Goal: Task Accomplishment & Management: Manage account settings

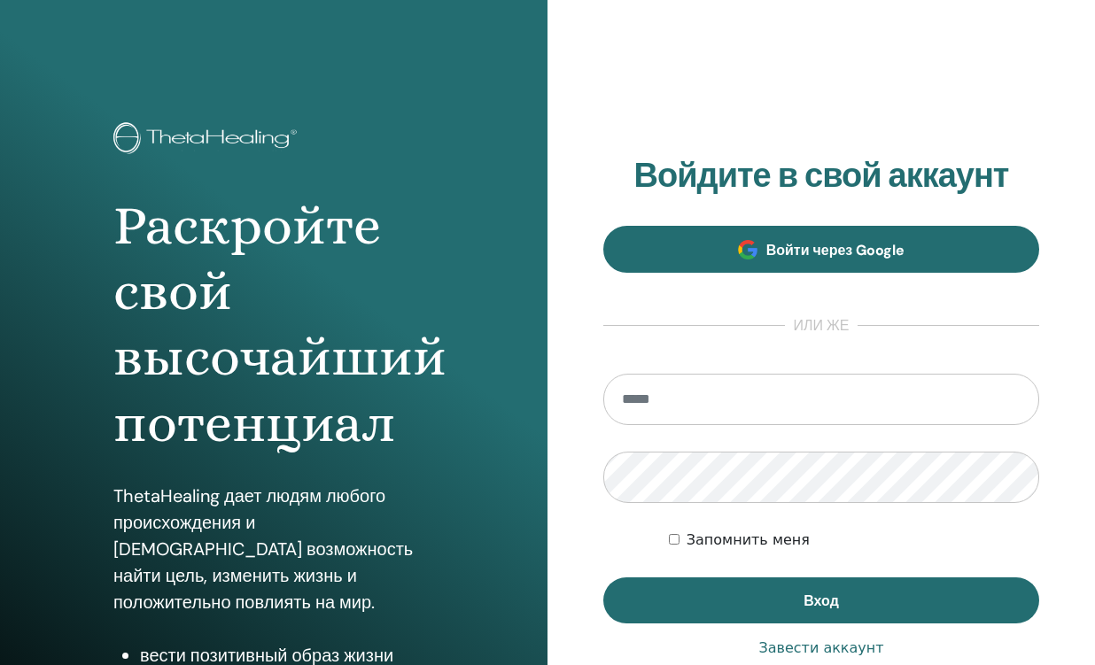
click at [783, 258] on span "Войти через Google" at bounding box center [835, 250] width 139 height 19
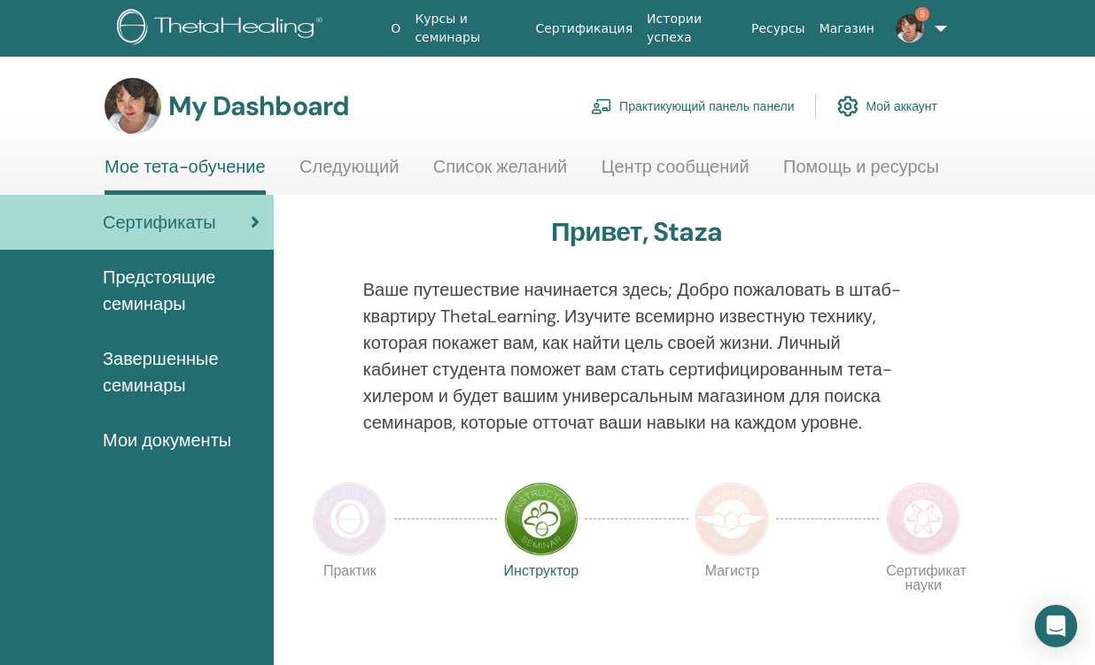
click at [688, 101] on link "Практикующий панель панели" at bounding box center [692, 106] width 203 height 39
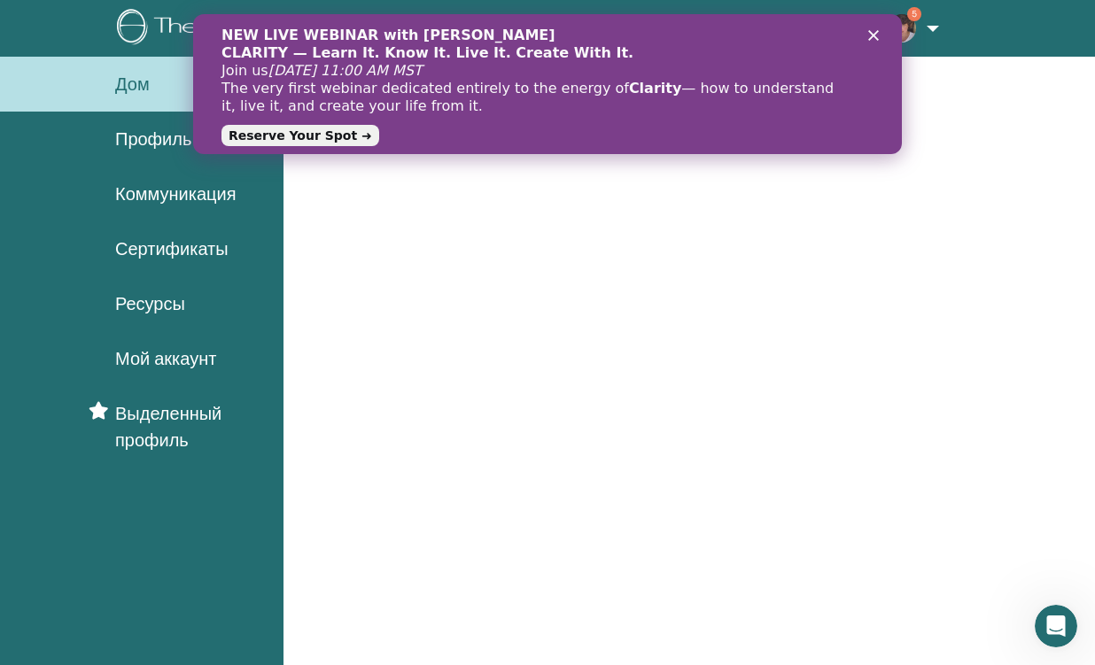
click at [878, 32] on polygon "Zavřít" at bounding box center [873, 35] width 11 height 11
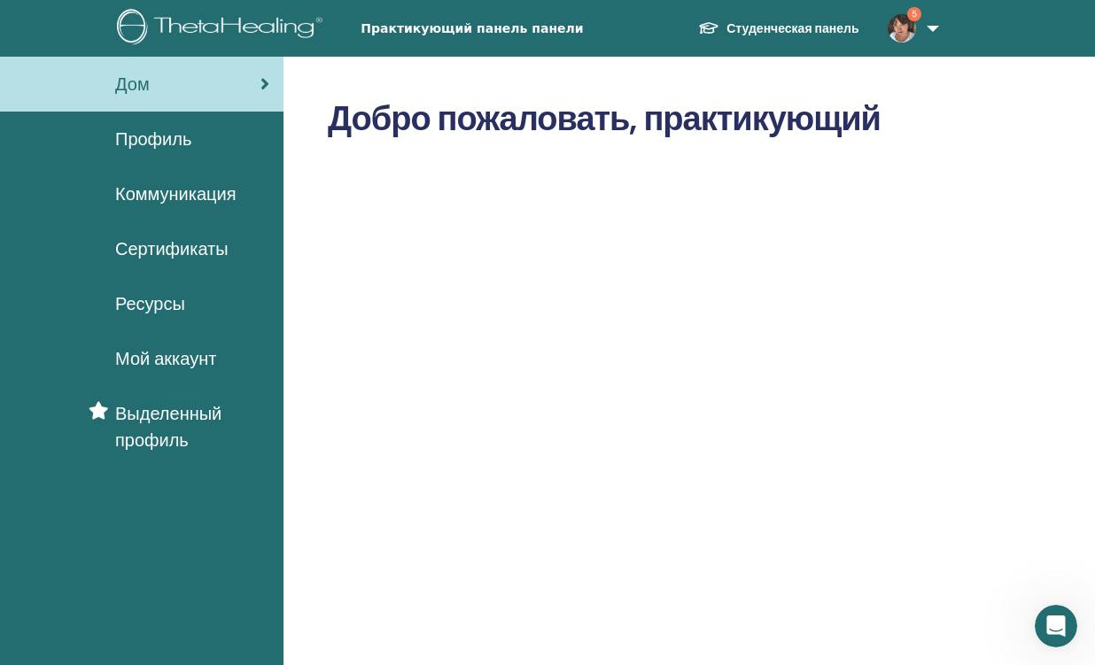
click at [187, 143] on span "Профиль" at bounding box center [153, 139] width 76 height 27
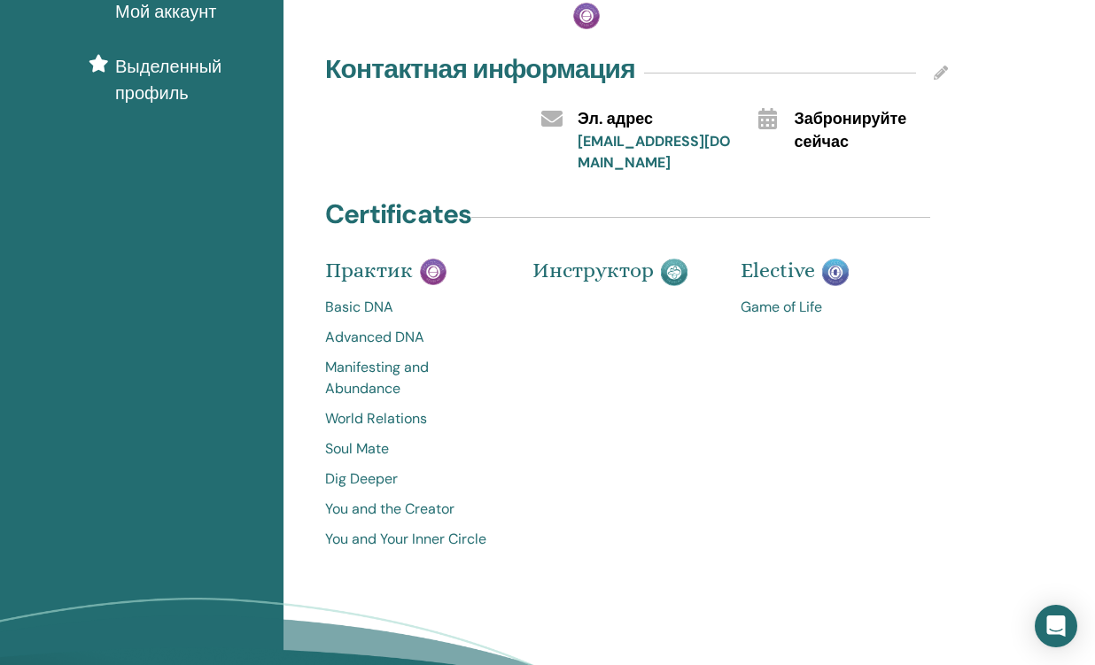
scroll to position [354, 0]
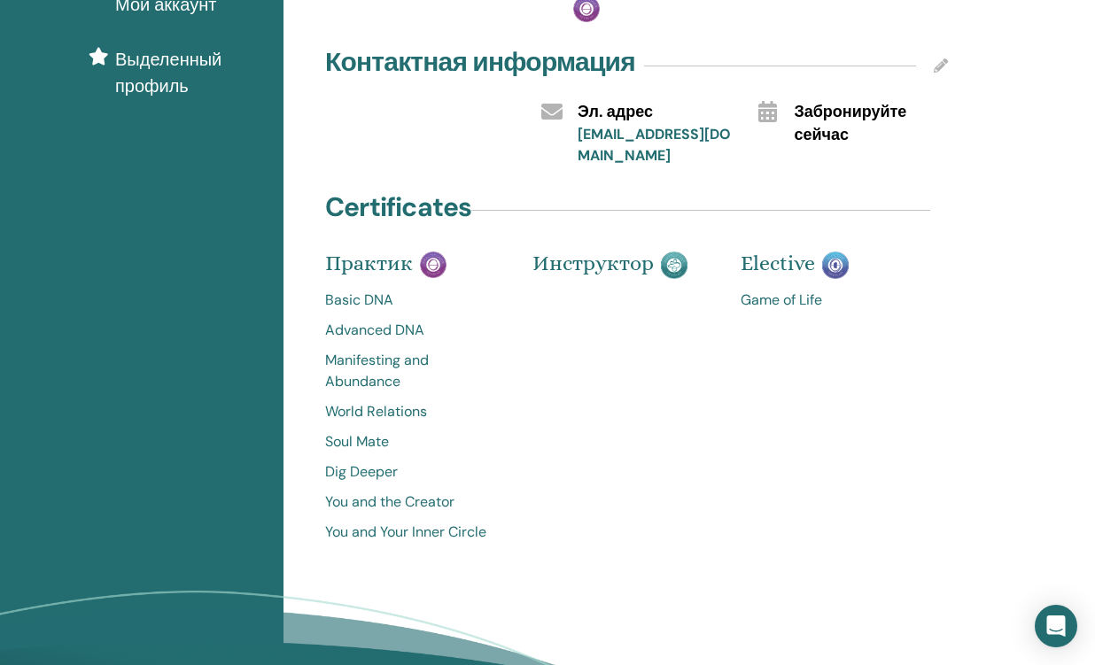
click at [786, 262] on span "Elective" at bounding box center [778, 263] width 74 height 25
click at [776, 257] on span "Elective" at bounding box center [778, 263] width 74 height 25
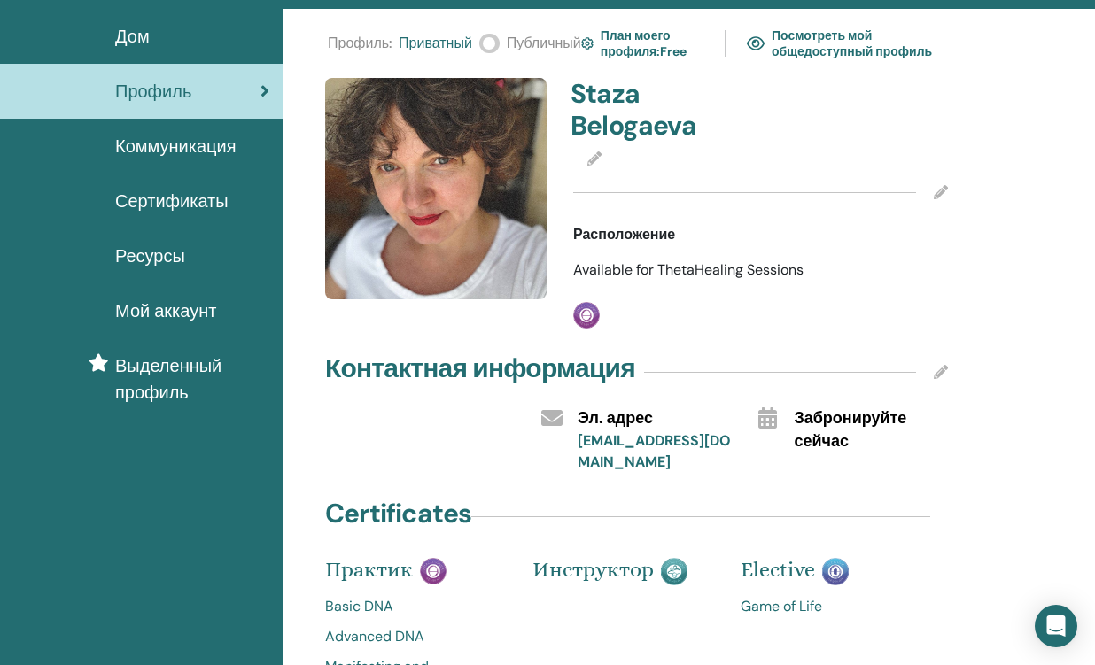
scroll to position [36, 0]
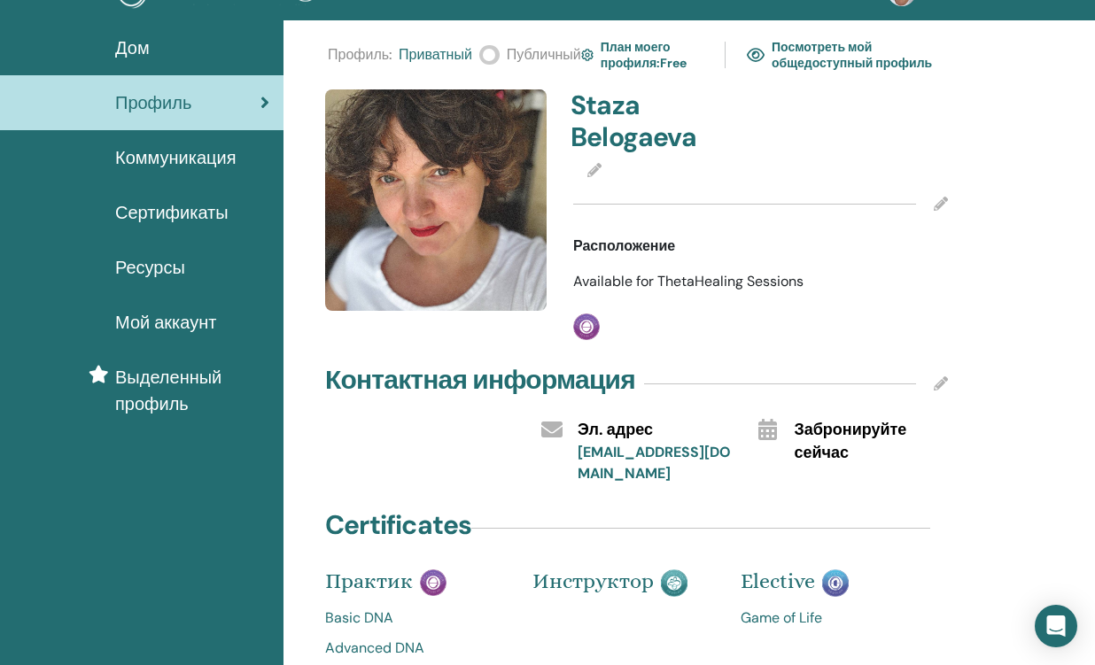
click at [603, 276] on span "Available for ThetaHealing Sessions" at bounding box center [688, 281] width 230 height 19
click at [697, 274] on span "Available for ThetaHealing Sessions" at bounding box center [688, 281] width 230 height 19
click at [487, 58] on span at bounding box center [489, 54] width 20 height 19
click at [590, 59] on img at bounding box center [587, 55] width 12 height 18
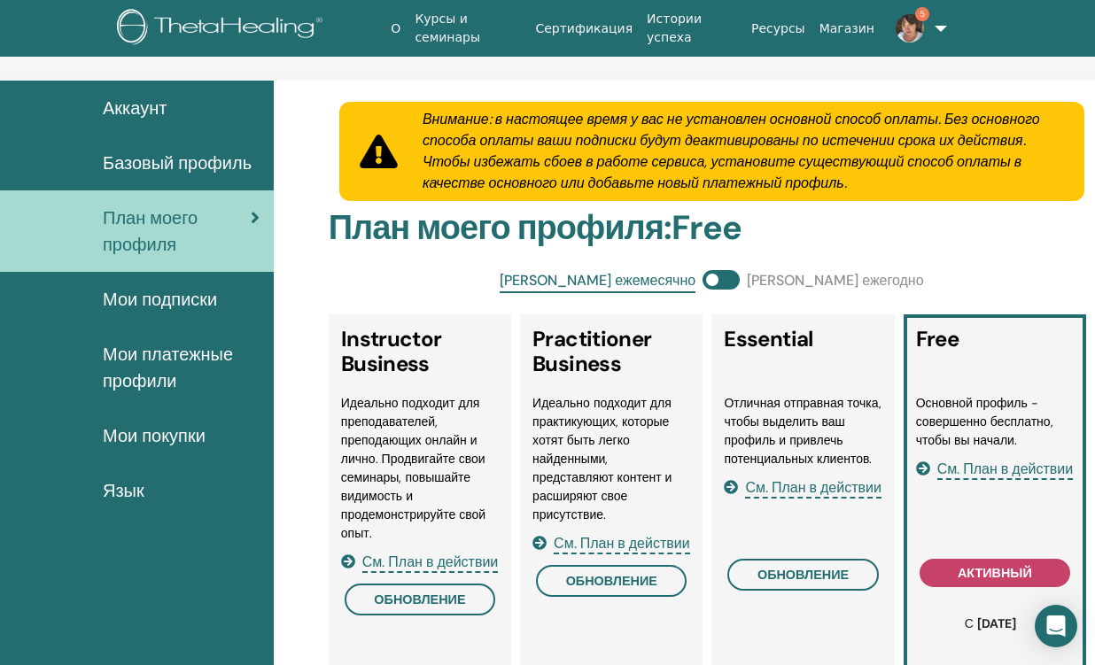
scroll to position [28, 0]
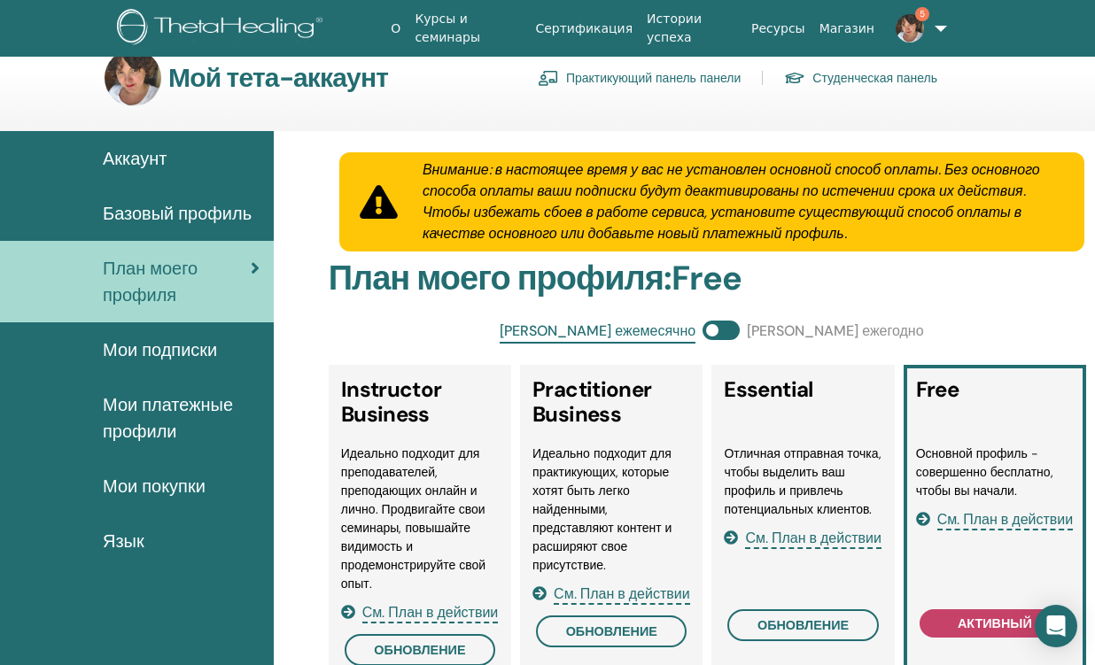
click at [151, 219] on span "Базовый профиль" at bounding box center [177, 213] width 149 height 27
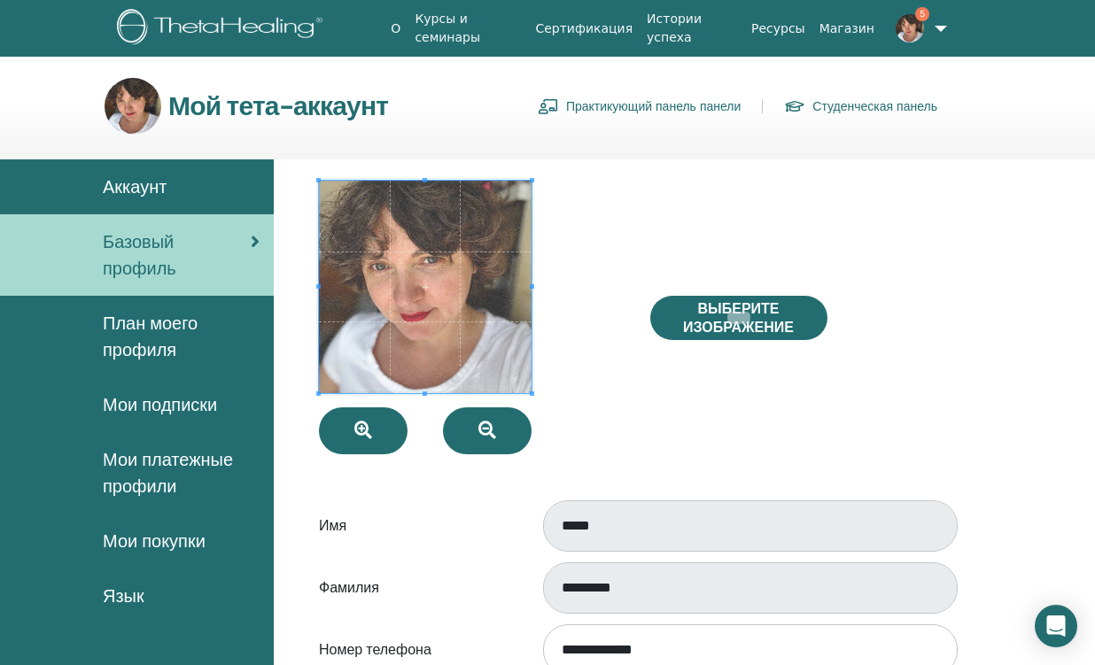
click at [628, 105] on link "Практикующий панель панели" at bounding box center [639, 106] width 203 height 28
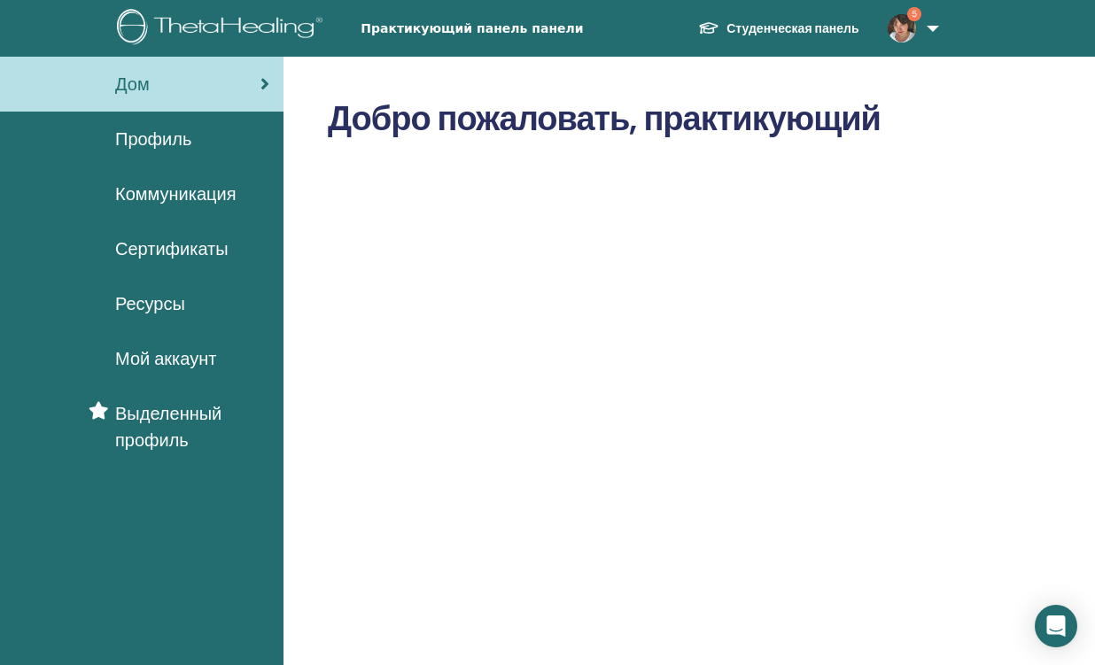
click at [182, 257] on span "Сертификаты" at bounding box center [171, 249] width 113 height 27
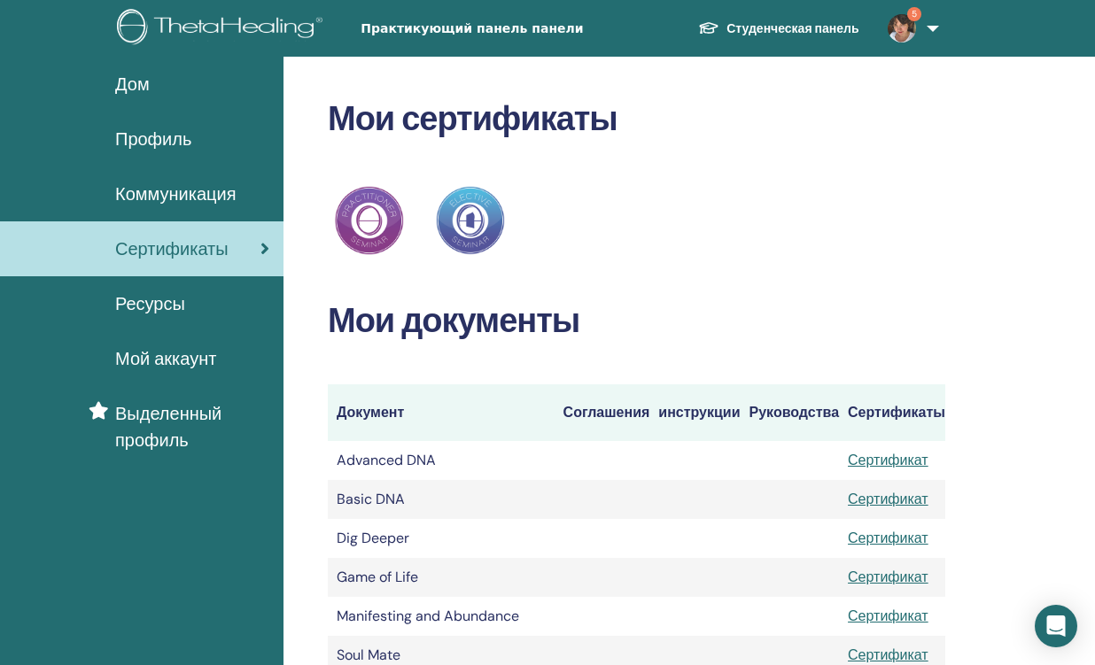
click at [132, 137] on span "Профиль" at bounding box center [153, 139] width 76 height 27
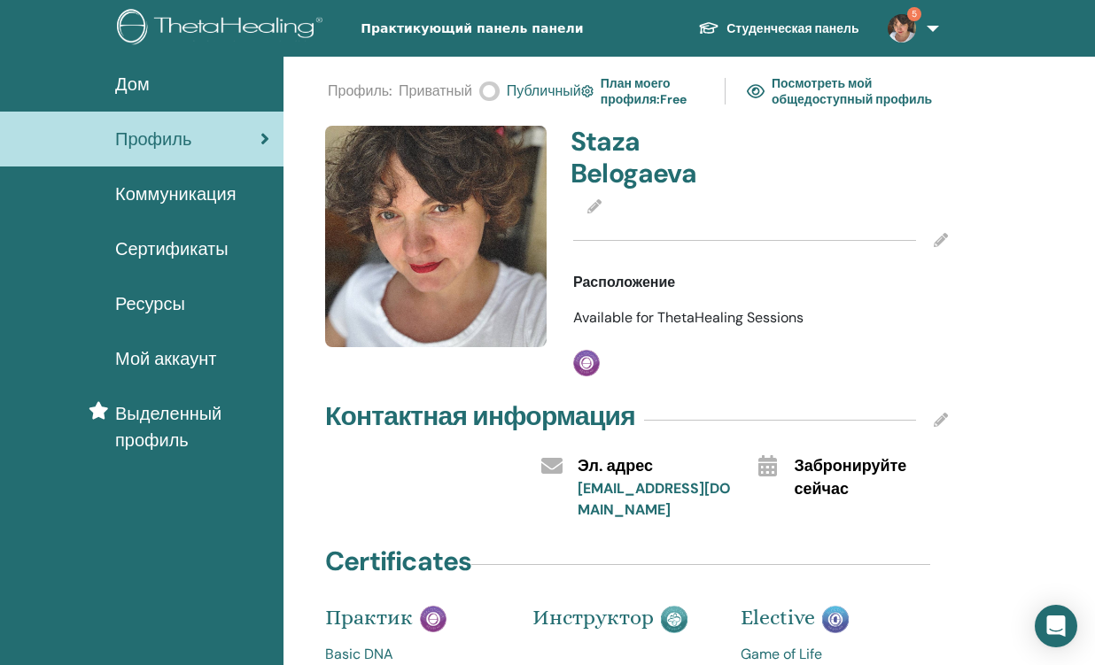
click at [594, 89] on img at bounding box center [587, 91] width 12 height 18
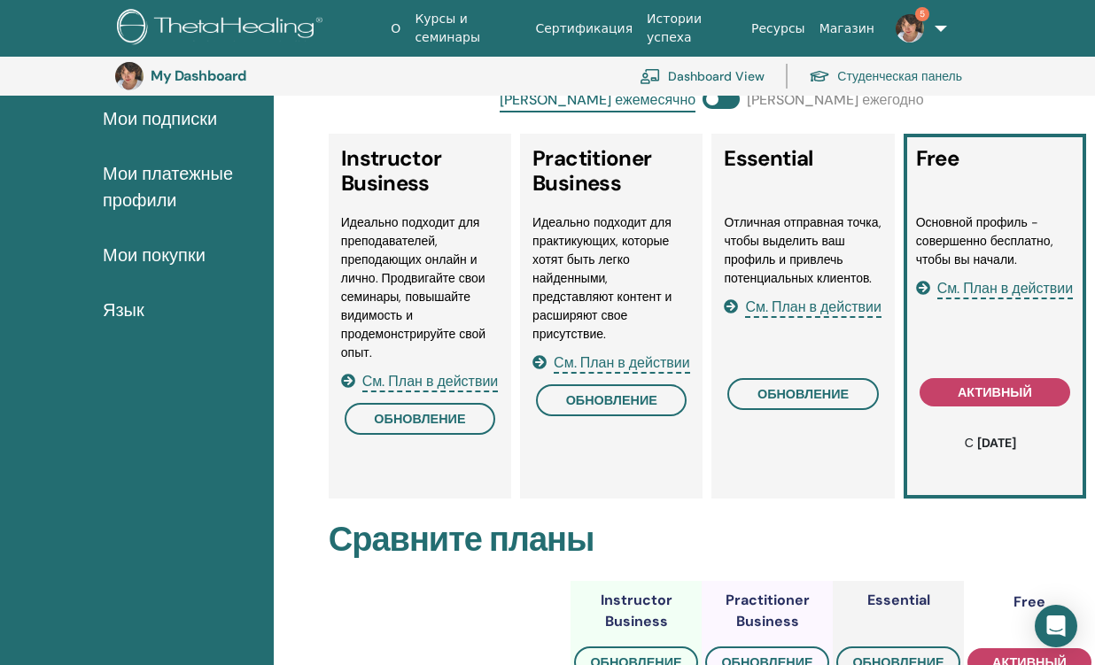
scroll to position [297, 0]
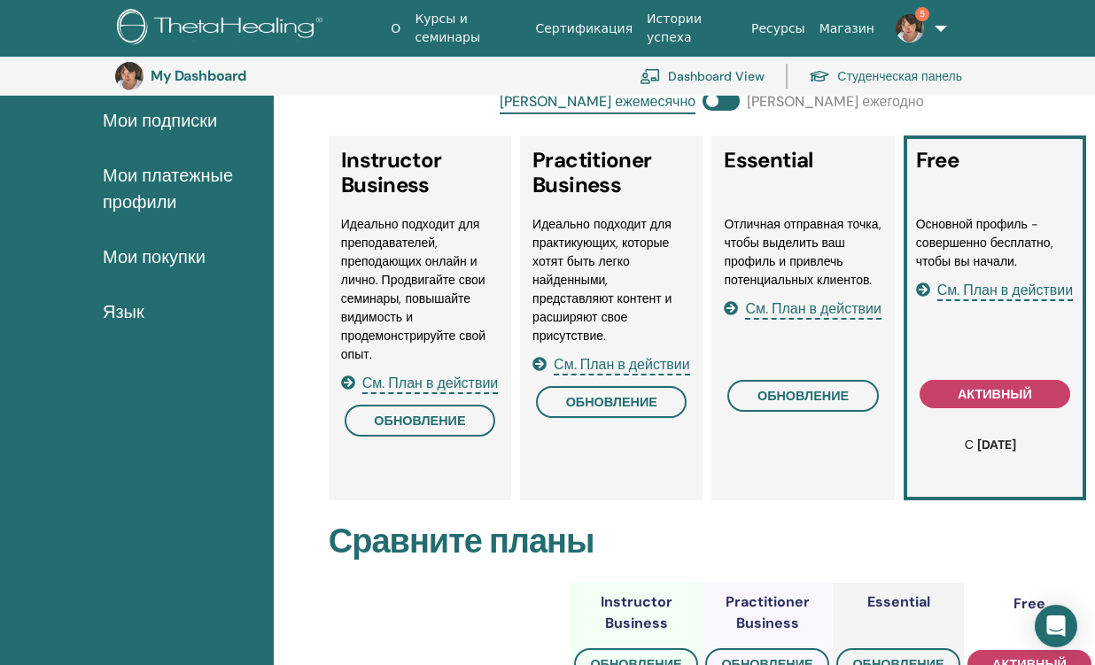
click at [952, 287] on span "См. План в действии" at bounding box center [1005, 291] width 136 height 20
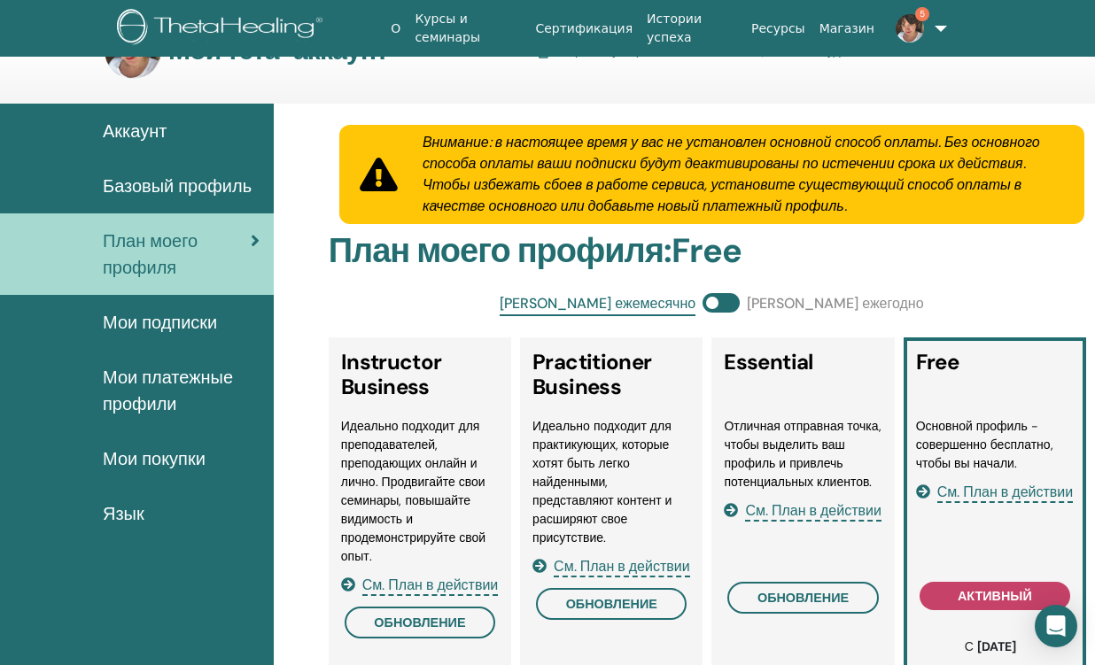
scroll to position [54, 0]
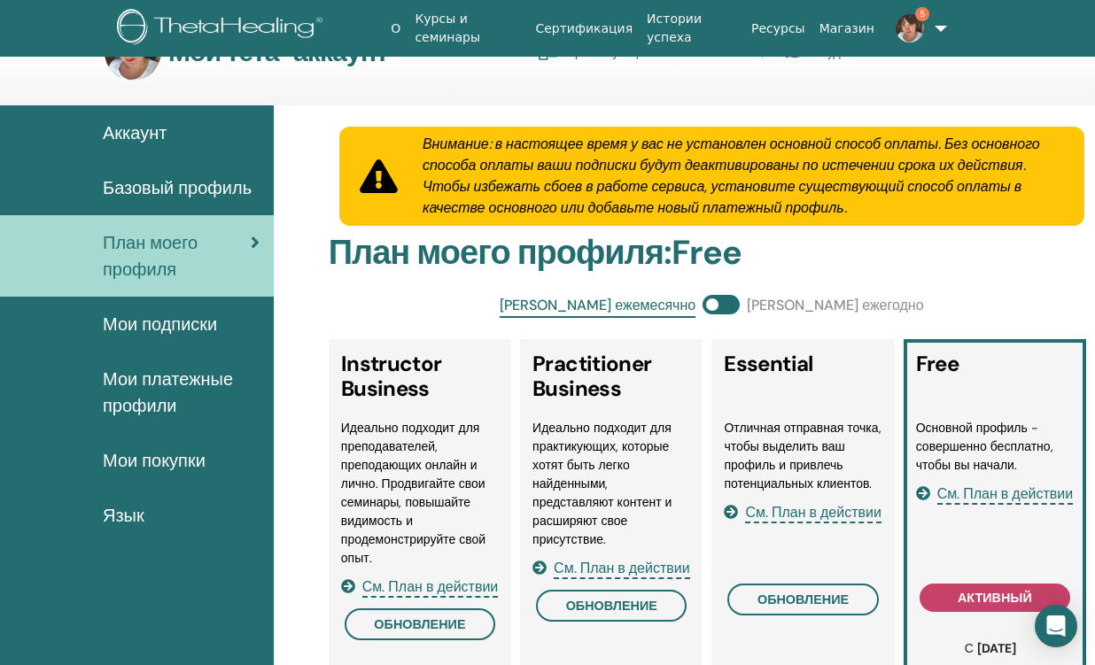
click at [139, 385] on span "Мои платежные профили" at bounding box center [181, 392] width 157 height 53
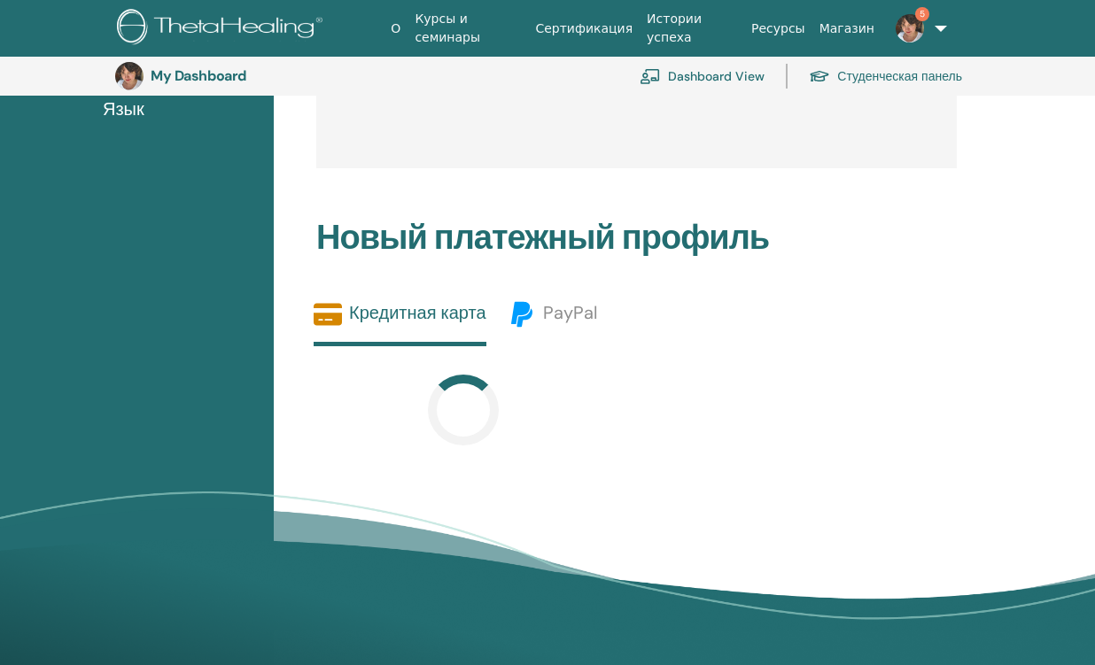
scroll to position [501, 0]
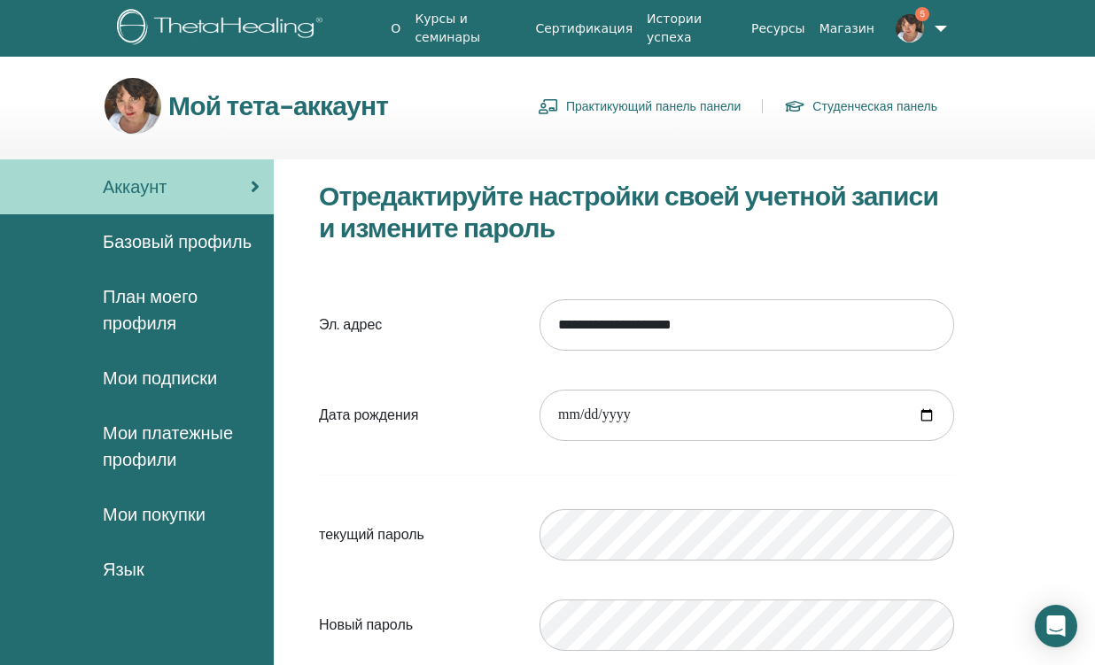
click at [130, 315] on span "План моего профиля" at bounding box center [181, 309] width 157 height 53
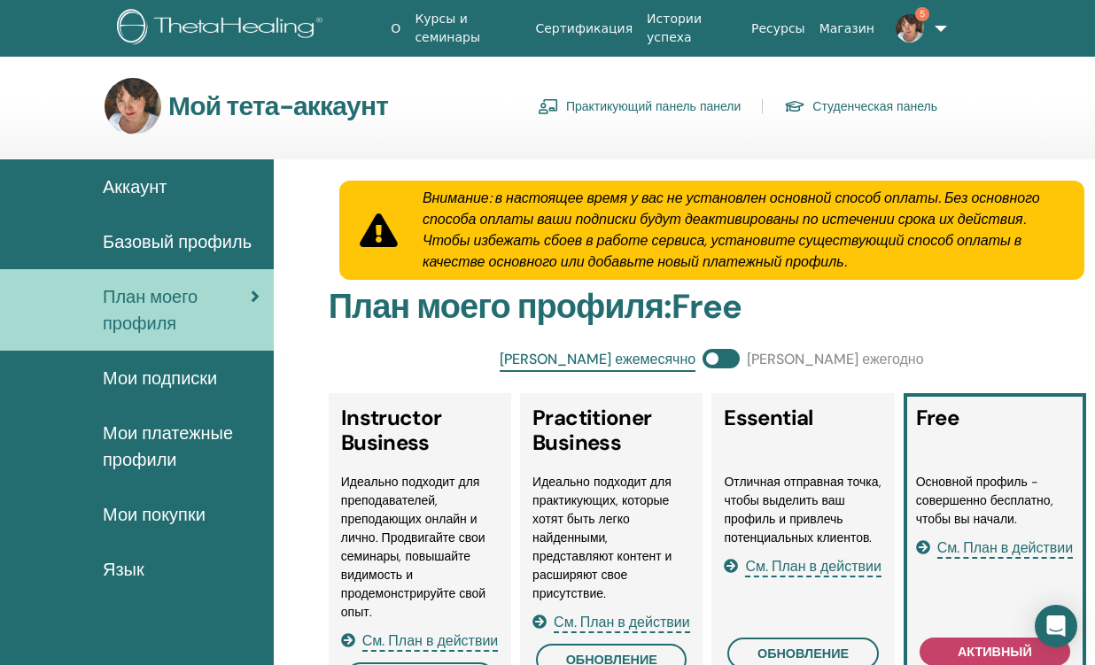
click at [656, 108] on link "Практикующий панель панели" at bounding box center [639, 106] width 203 height 28
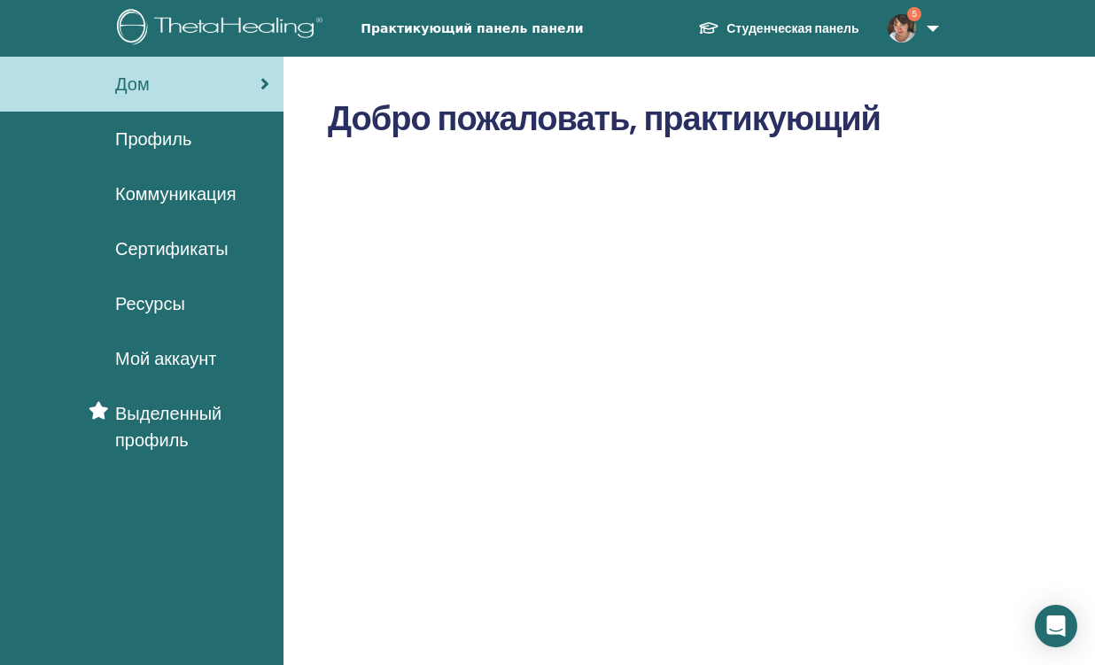
click at [415, 25] on span "Практикующий панель панели" at bounding box center [494, 28] width 266 height 19
click at [151, 142] on span "Профиль" at bounding box center [153, 139] width 76 height 27
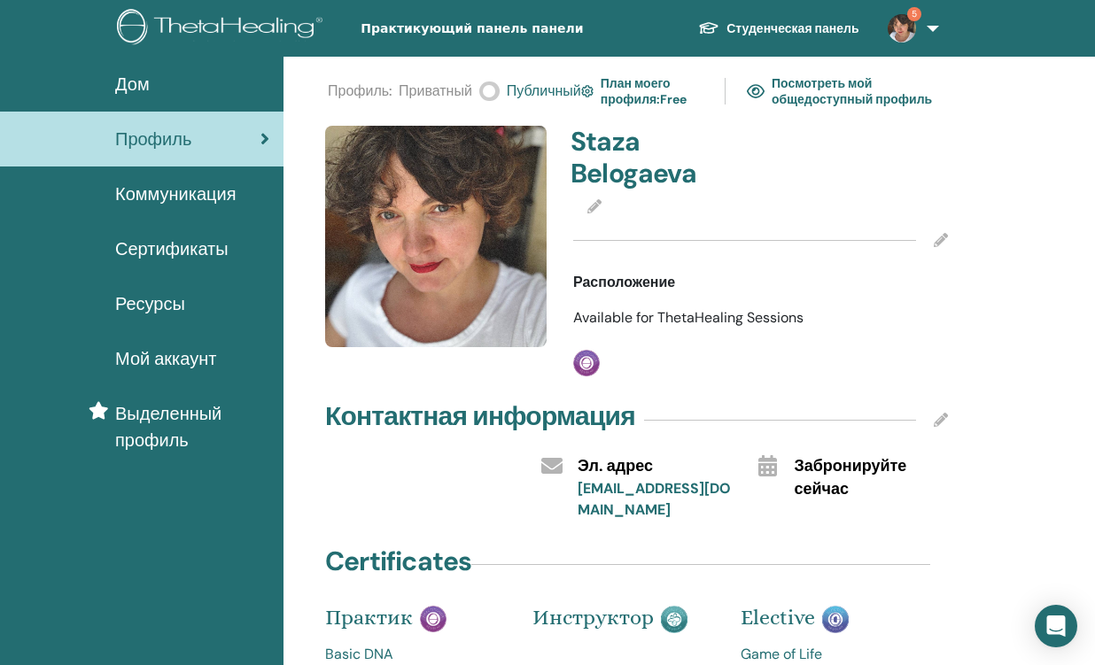
click at [536, 89] on span "Публичный" at bounding box center [544, 91] width 74 height 21
click at [490, 92] on span at bounding box center [489, 91] width 20 height 19
click at [492, 92] on span at bounding box center [489, 91] width 20 height 19
click at [526, 90] on span "Публичный" at bounding box center [544, 91] width 74 height 21
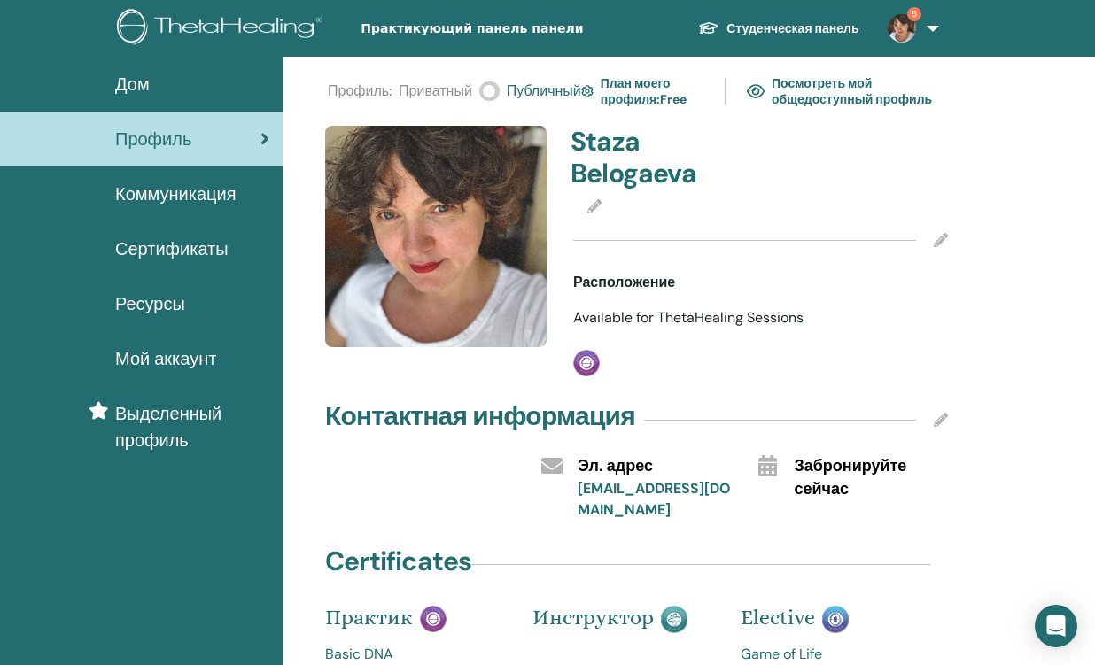
click at [544, 98] on span "Публичный" at bounding box center [544, 91] width 74 height 21
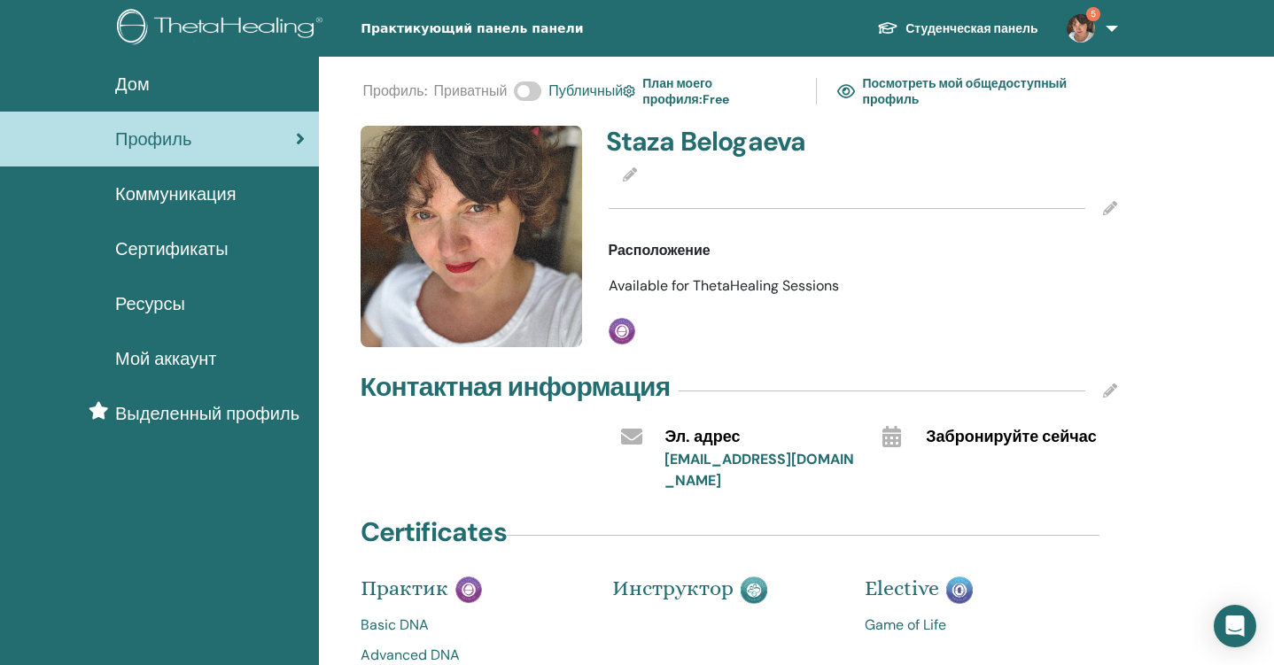
click at [592, 89] on span "Публичный" at bounding box center [585, 91] width 74 height 21
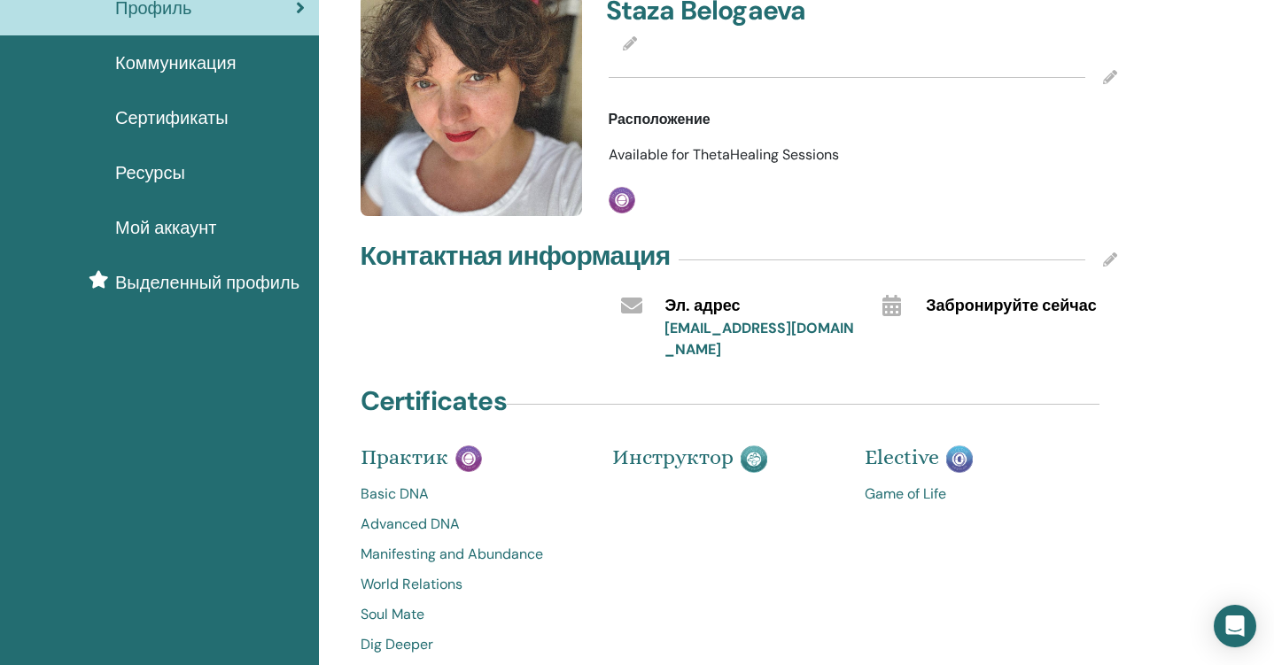
scroll to position [134, 0]
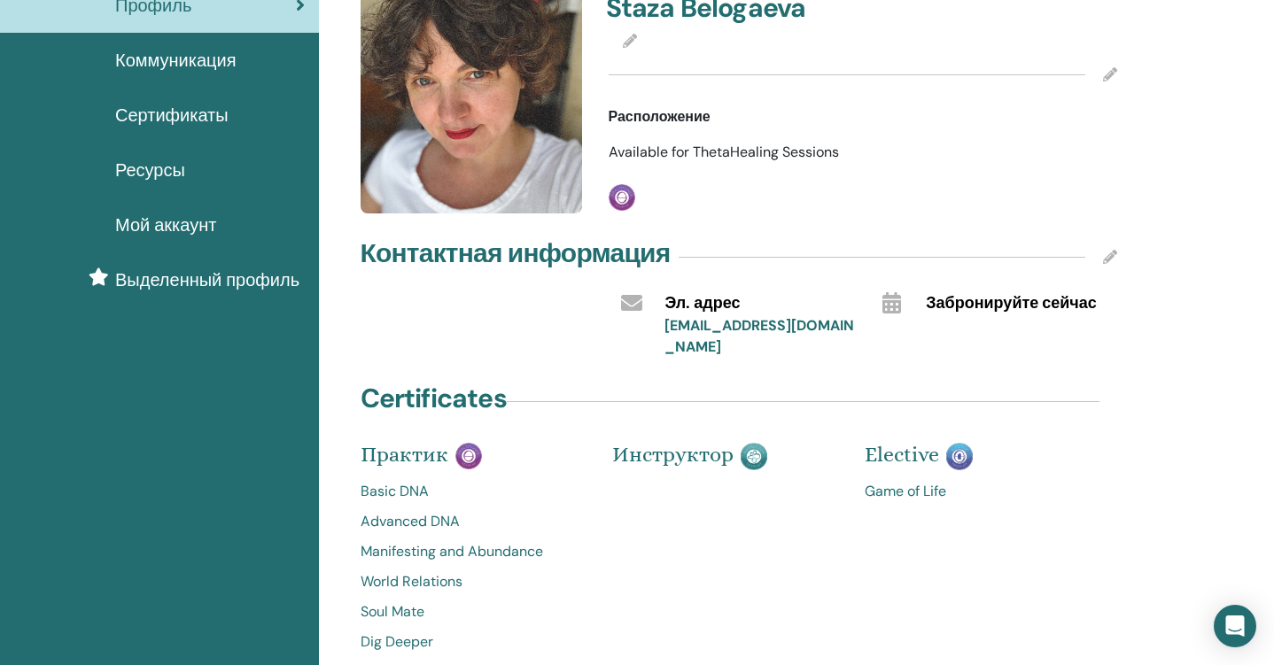
click at [1094, 77] on icon at bounding box center [1110, 74] width 14 height 14
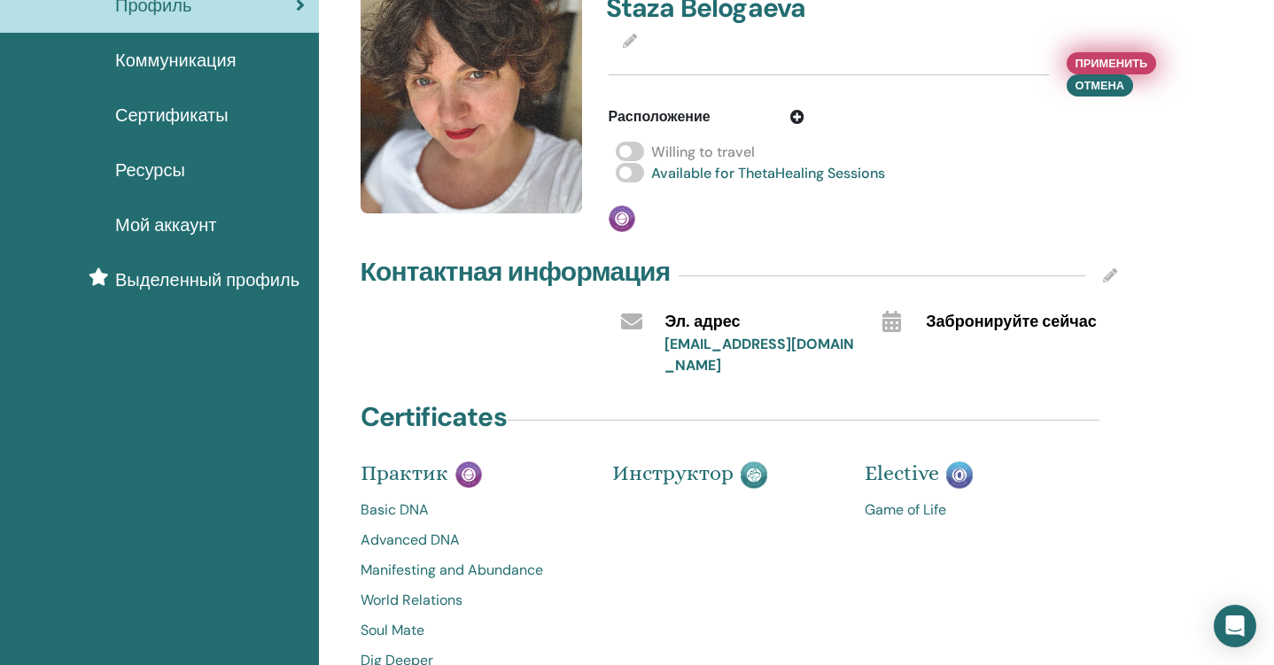
click at [1094, 60] on span "Применить" at bounding box center [1111, 63] width 73 height 19
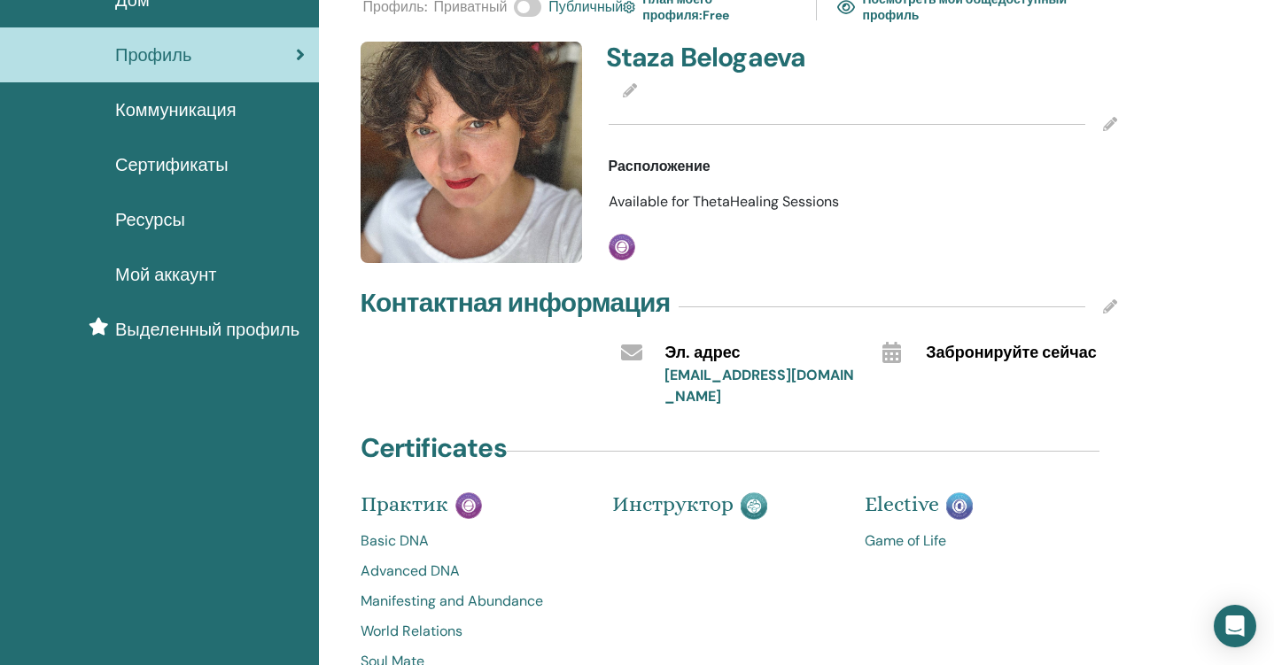
scroll to position [76, 0]
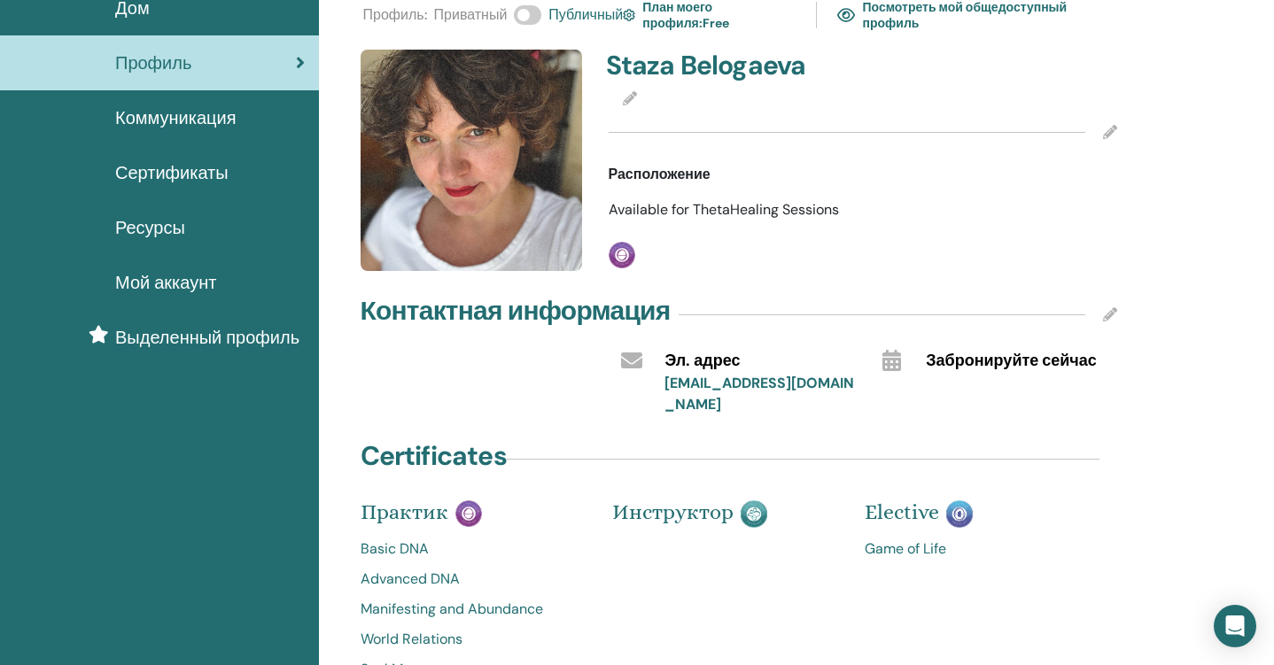
click at [626, 99] on icon at bounding box center [630, 98] width 14 height 14
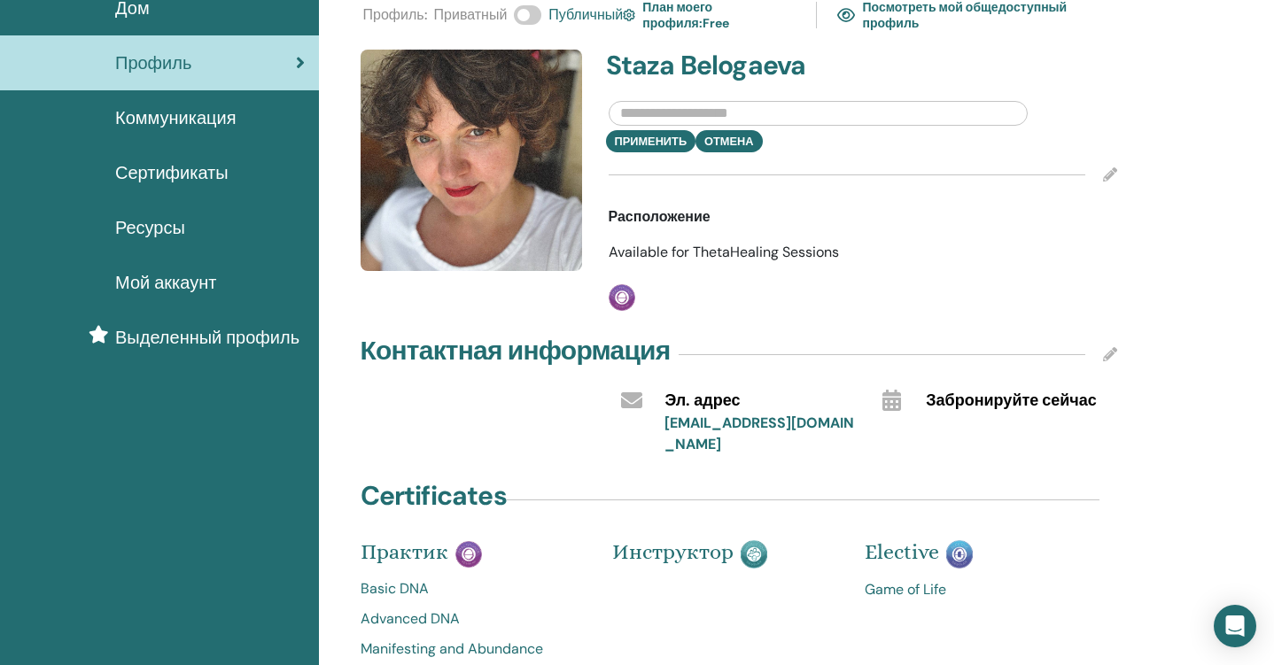
click at [639, 114] on input "text" at bounding box center [819, 113] width 420 height 25
click at [696, 265] on div "Staza Belogaeva Применить Отмена Расположение Available for ThetaHealing Sessio…" at bounding box center [863, 180] width 531 height 261
click at [768, 249] on span "Available for ThetaHealing Sessions" at bounding box center [724, 252] width 230 height 19
click at [1094, 178] on icon at bounding box center [1110, 174] width 14 height 14
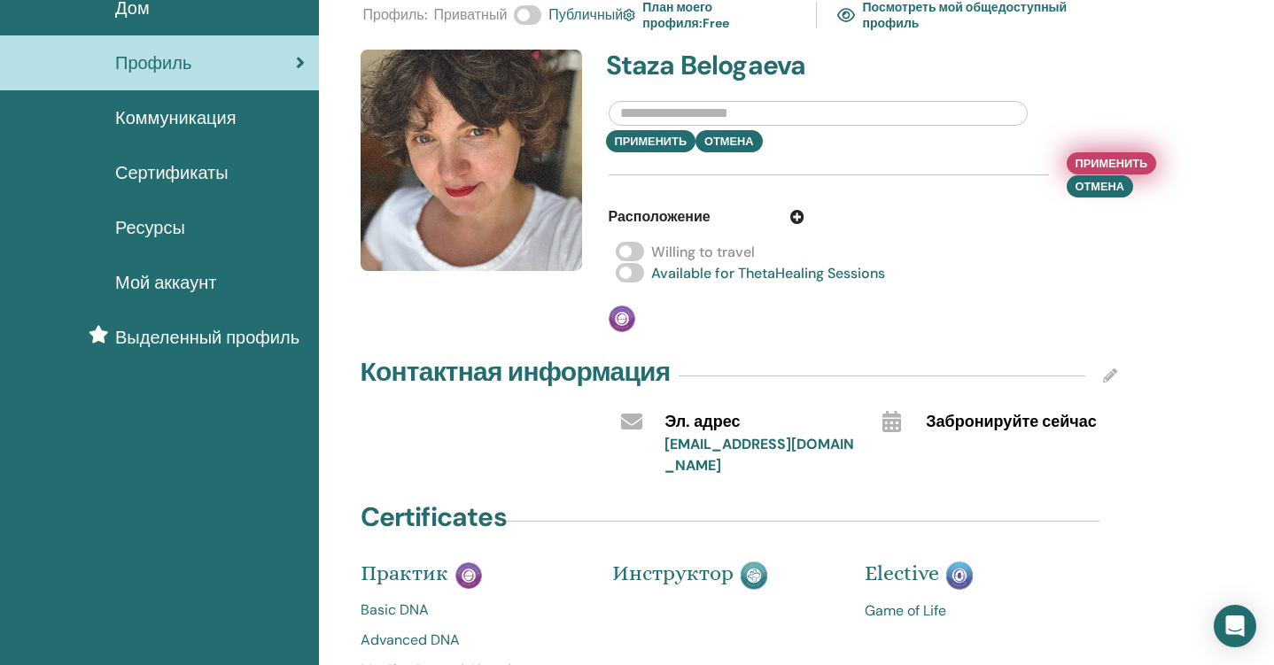
click at [1094, 160] on span "Применить" at bounding box center [1111, 163] width 73 height 19
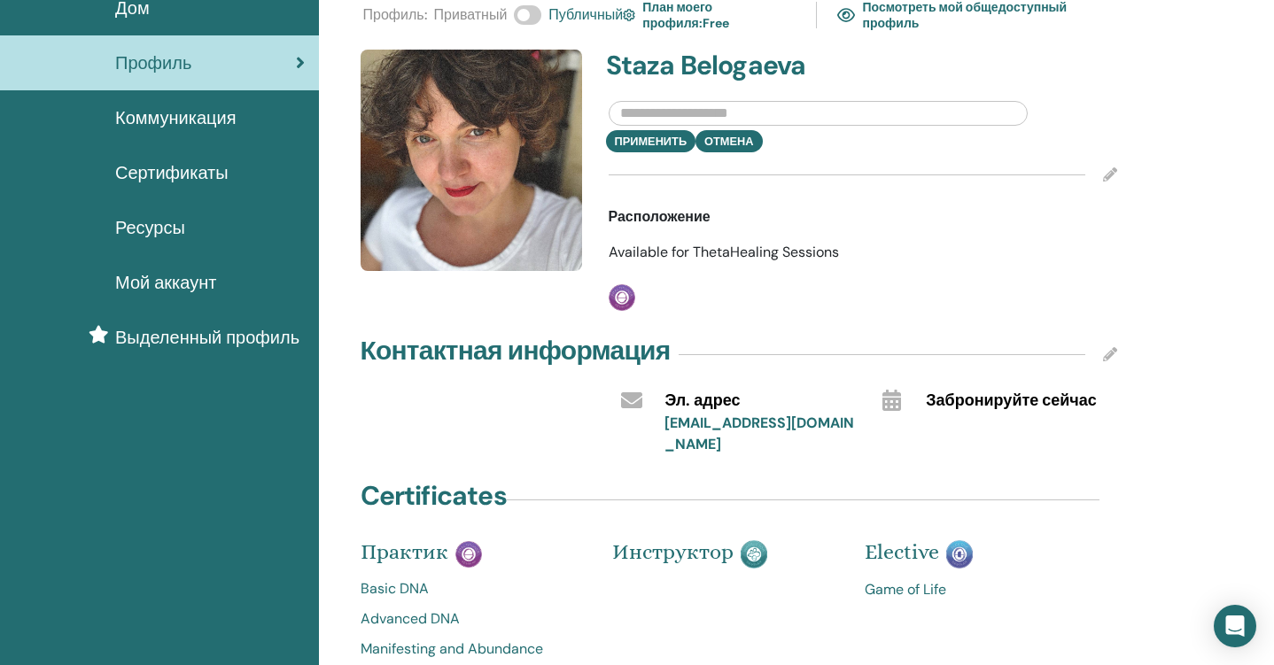
click at [1094, 357] on icon at bounding box center [1110, 354] width 14 height 14
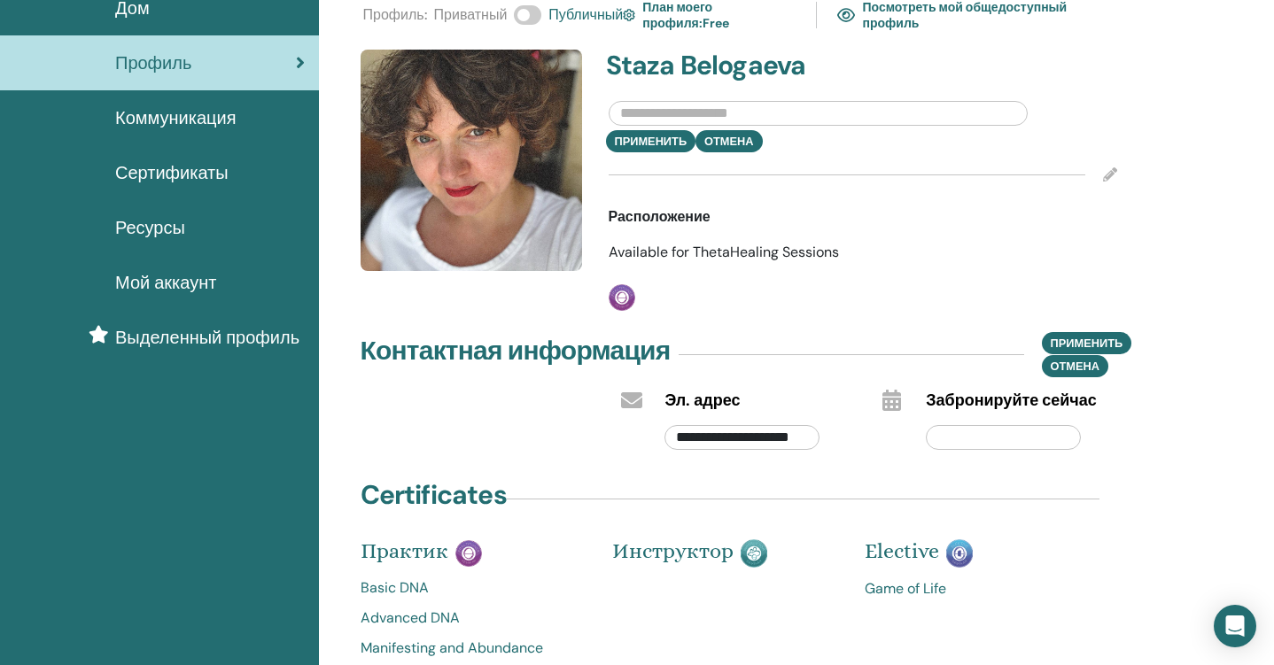
click at [1025, 439] on input "text" at bounding box center [1003, 437] width 155 height 25
click at [1005, 438] on input "text" at bounding box center [1003, 437] width 155 height 25
click at [802, 471] on div "**********" at bounding box center [739, 407] width 752 height 824
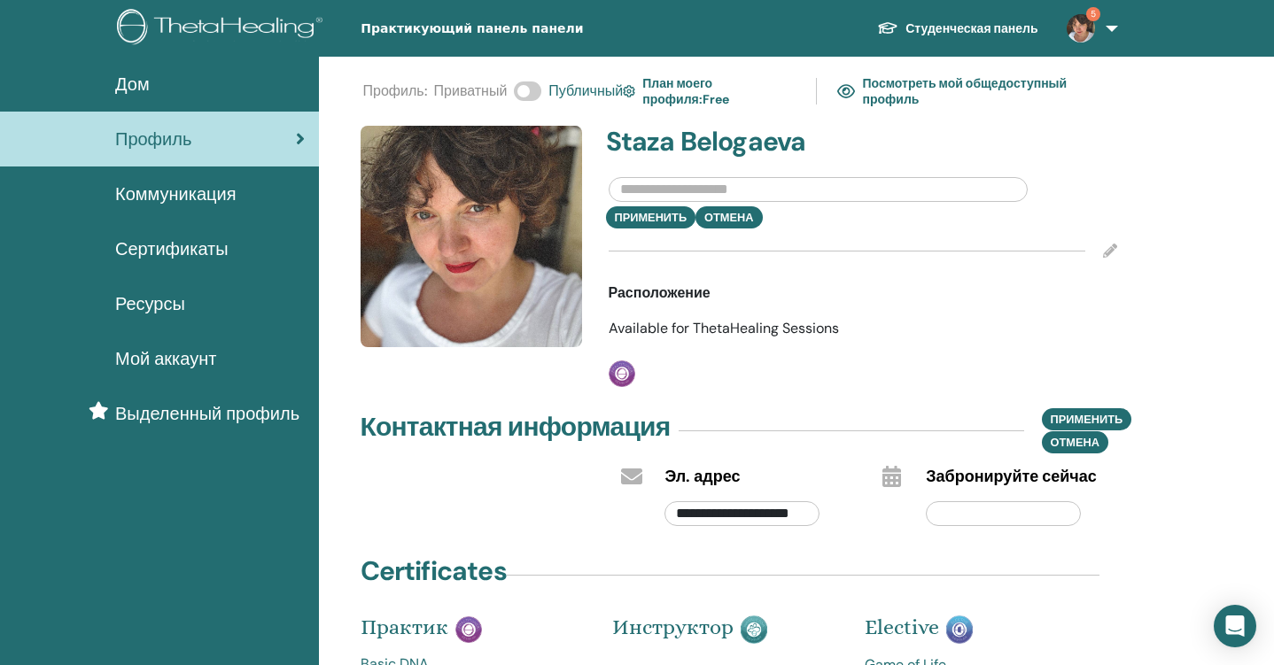
scroll to position [0, 0]
click at [734, 219] on div "Применить Отмена" at bounding box center [863, 217] width 536 height 22
click at [634, 89] on img at bounding box center [629, 91] width 12 height 18
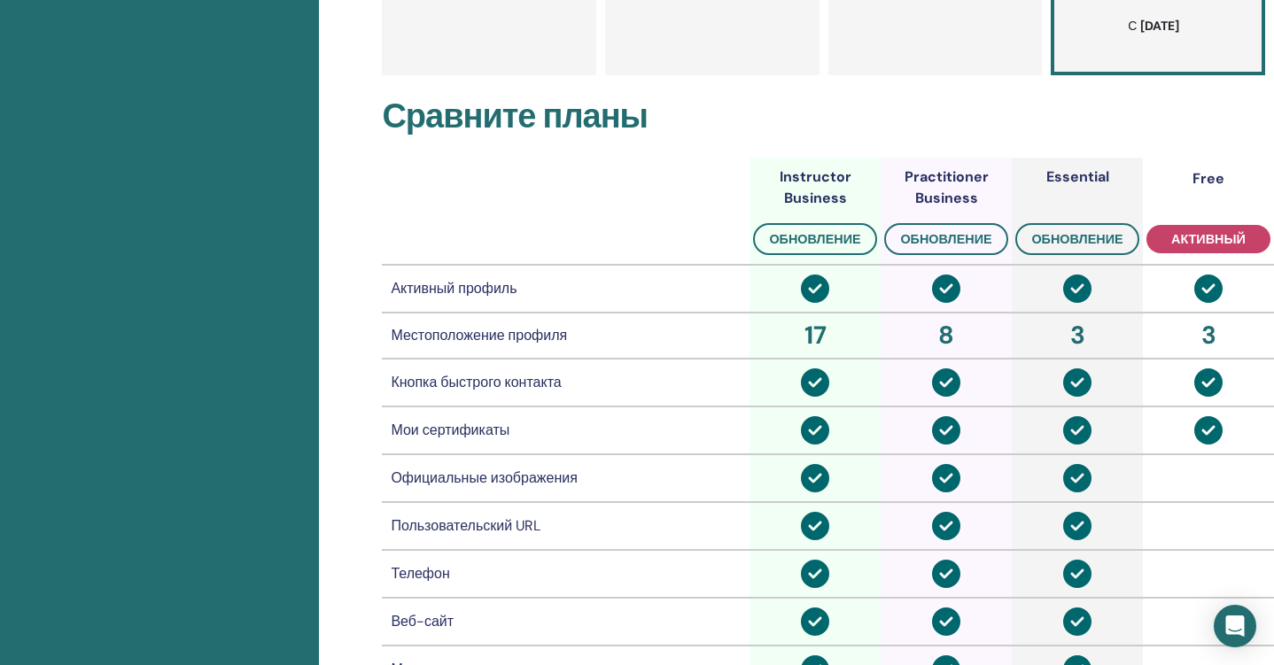
scroll to position [717, 0]
click at [540, 382] on div "Кнопка быстрого контакта" at bounding box center [566, 381] width 350 height 21
click at [541, 400] on td "Кнопка быстрого контакта" at bounding box center [566, 382] width 368 height 48
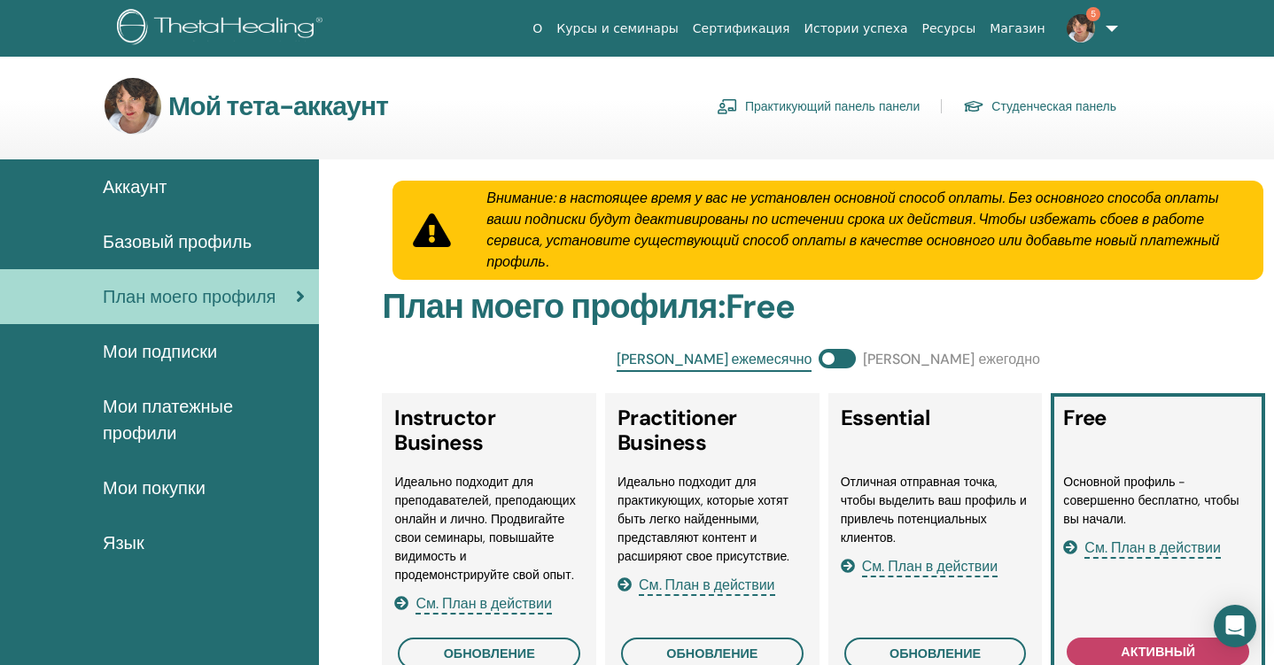
scroll to position [0, 0]
click at [137, 181] on span "Аккаунт" at bounding box center [135, 187] width 64 height 27
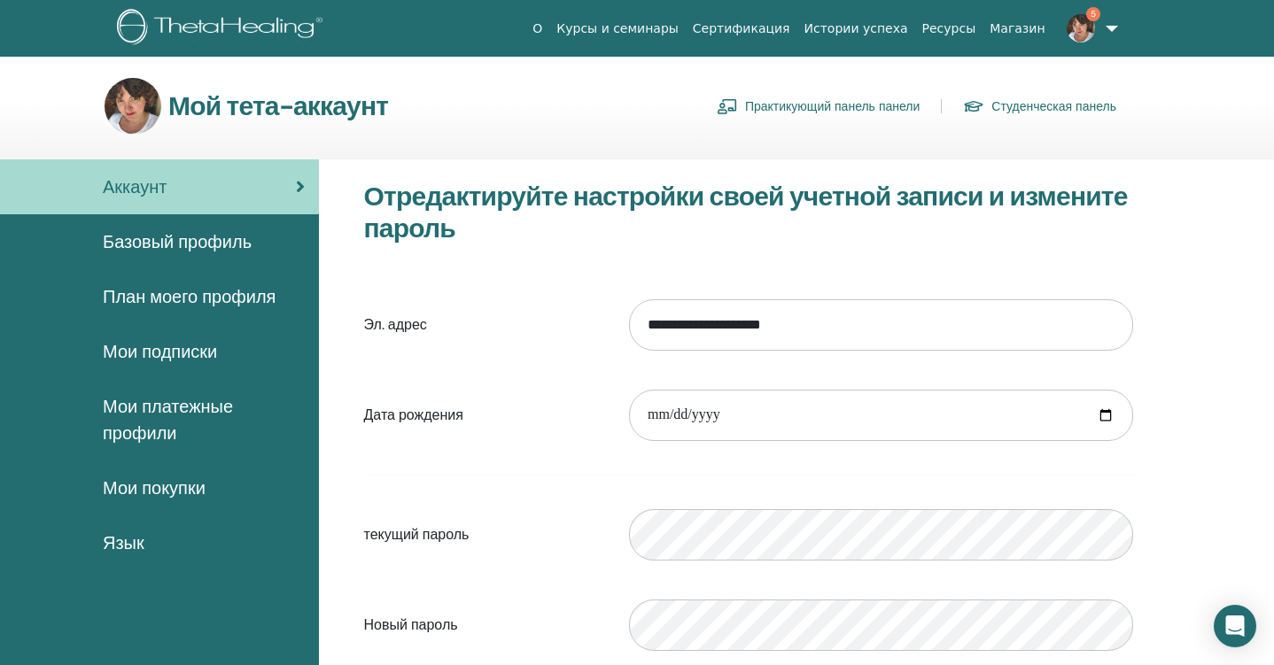
click at [789, 114] on link "Практикующий панель панели" at bounding box center [818, 106] width 203 height 28
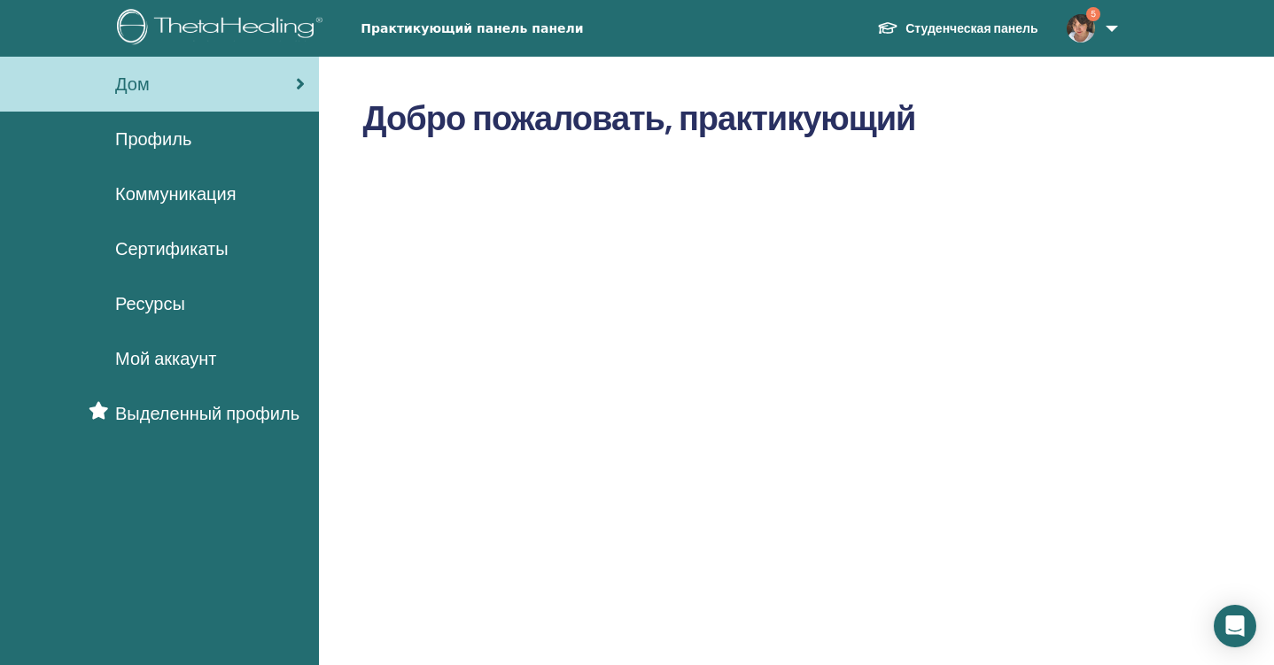
click at [164, 141] on span "Профиль" at bounding box center [153, 139] width 76 height 27
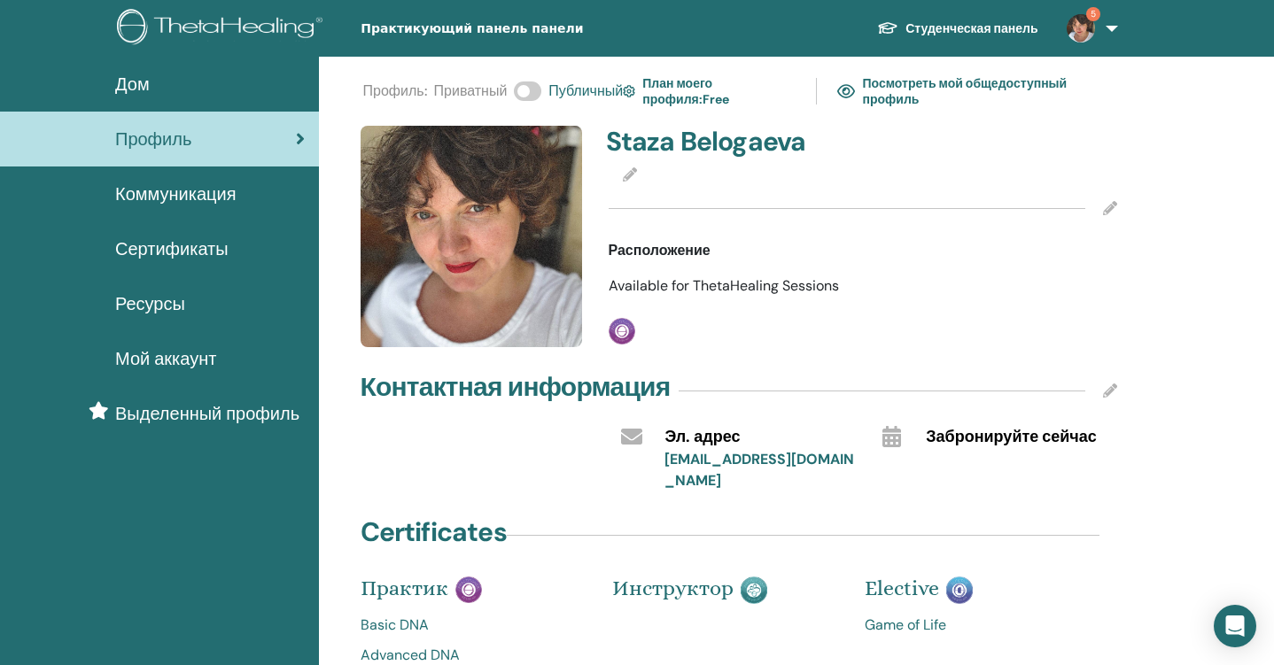
click at [189, 197] on span "Коммуникация" at bounding box center [175, 194] width 120 height 27
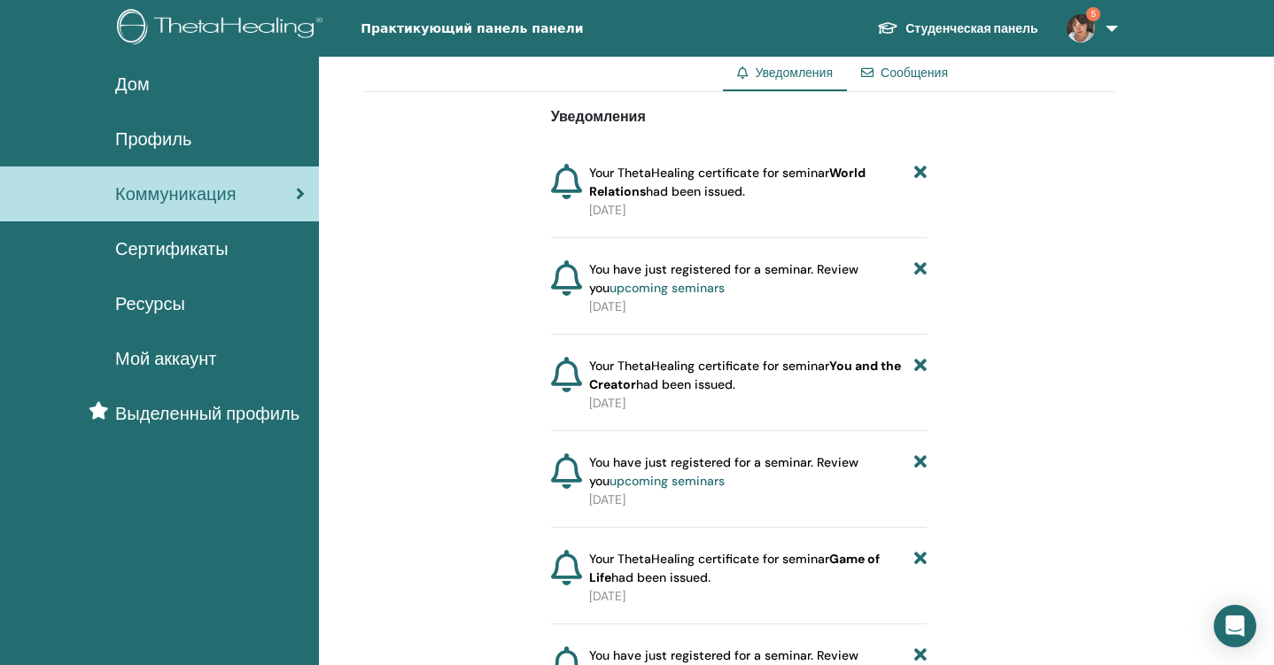
click at [921, 171] on icon at bounding box center [920, 182] width 12 height 37
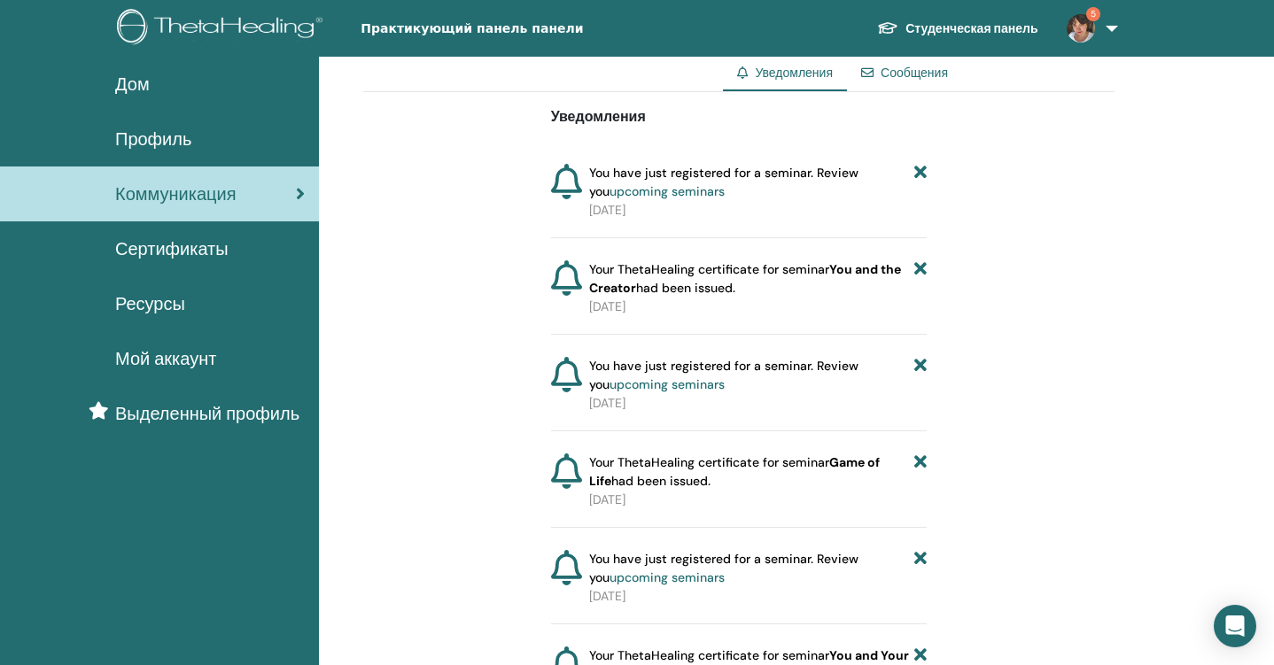
click at [177, 360] on span "Мой аккаунт" at bounding box center [165, 359] width 101 height 27
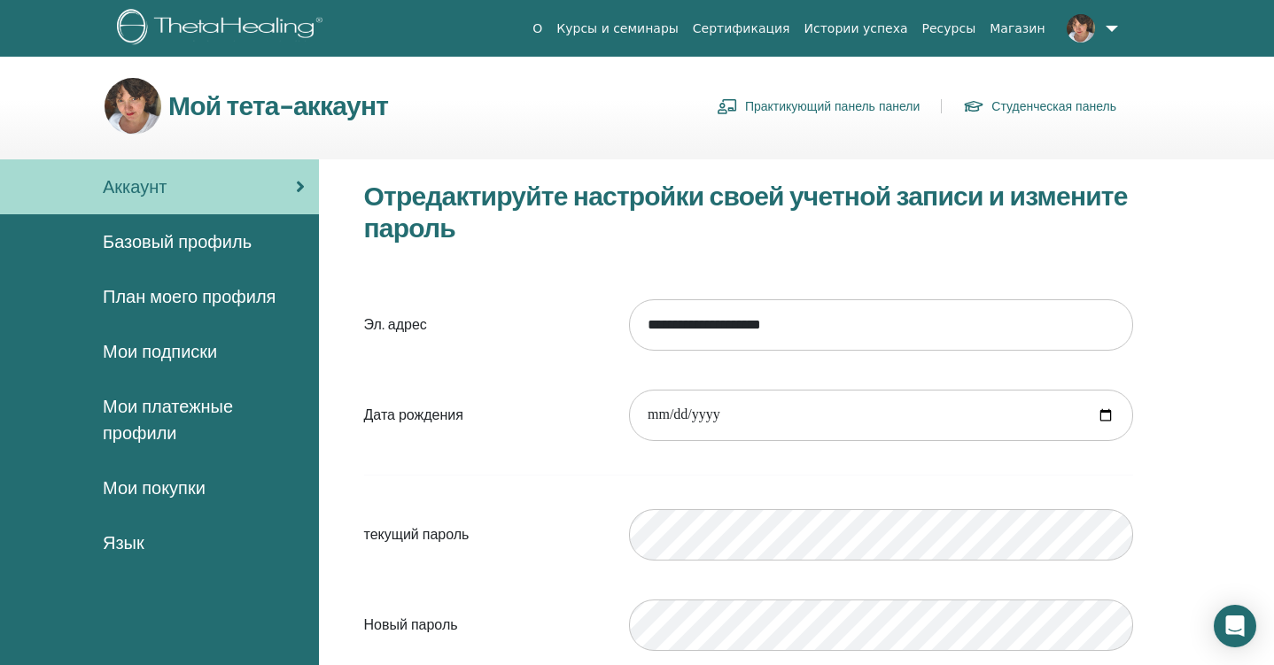
click at [187, 233] on span "Базовый профиль" at bounding box center [177, 242] width 149 height 27
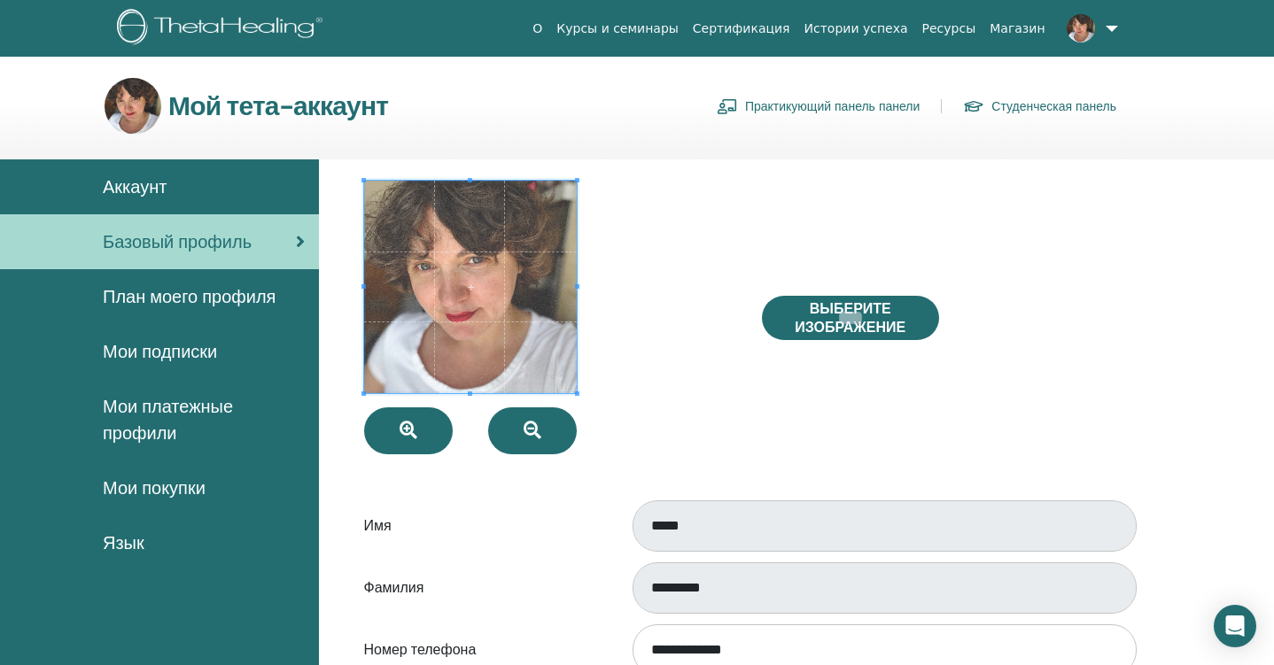
click at [165, 411] on span "Мои платежные профили" at bounding box center [204, 419] width 202 height 53
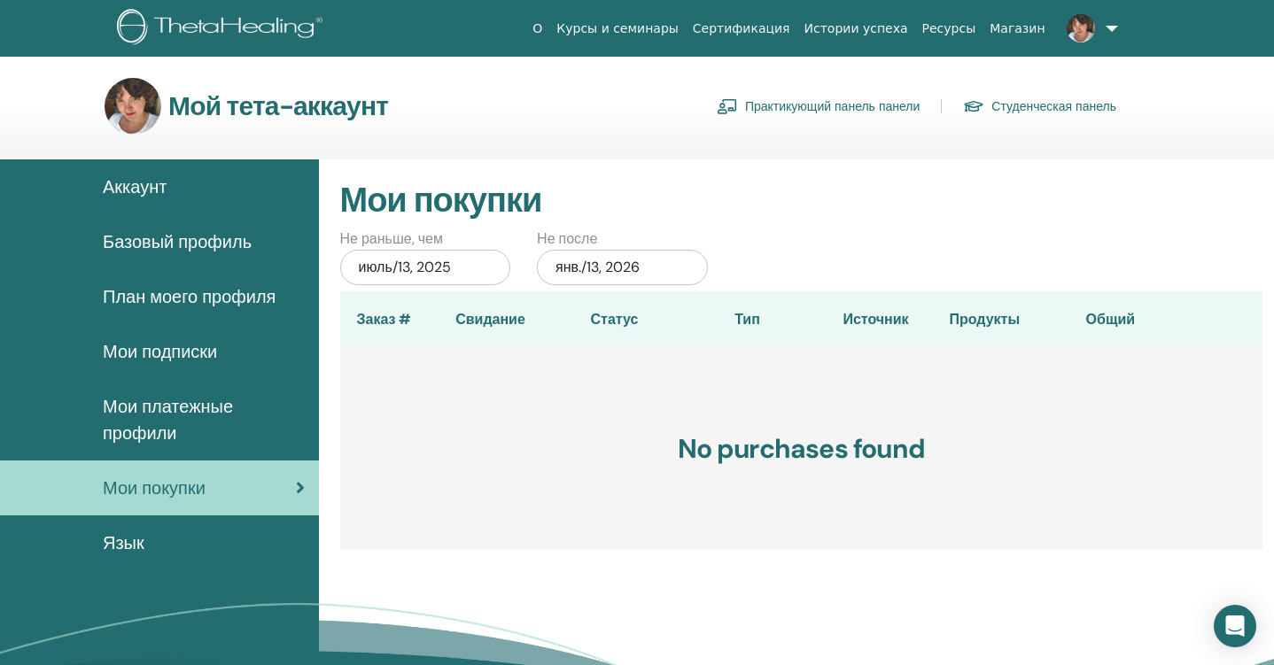
click at [136, 540] on span "Язык" at bounding box center [124, 543] width 42 height 27
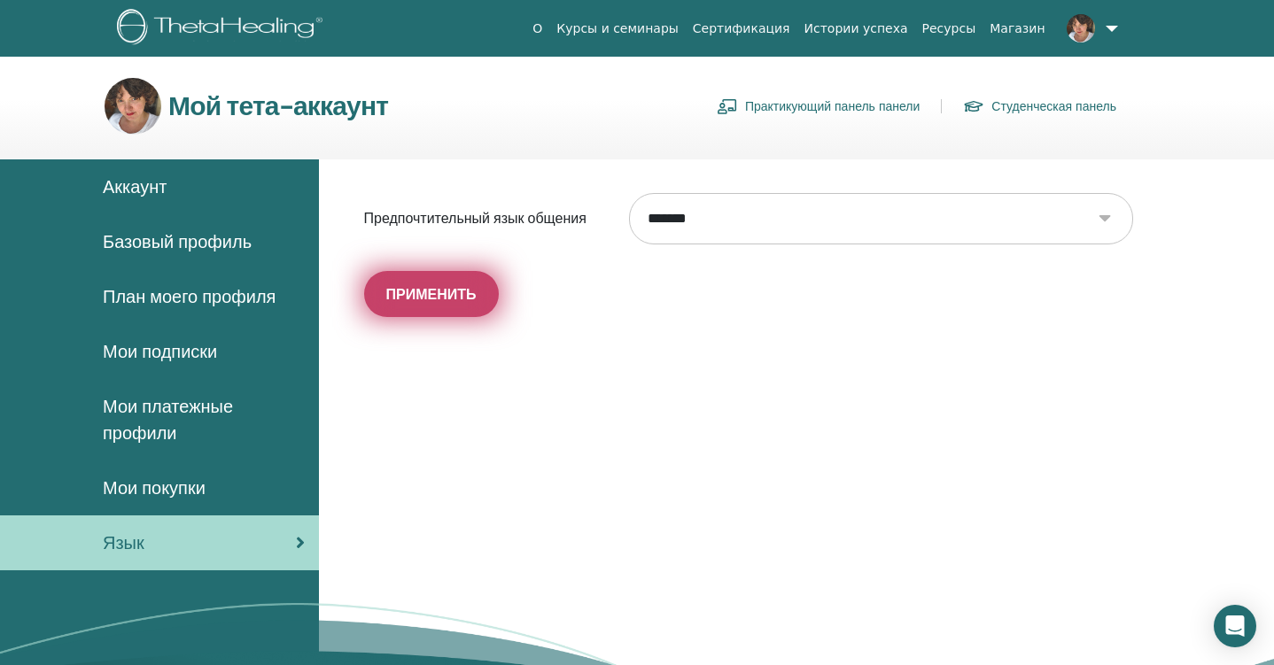
click at [431, 291] on span "Применить" at bounding box center [431, 294] width 90 height 19
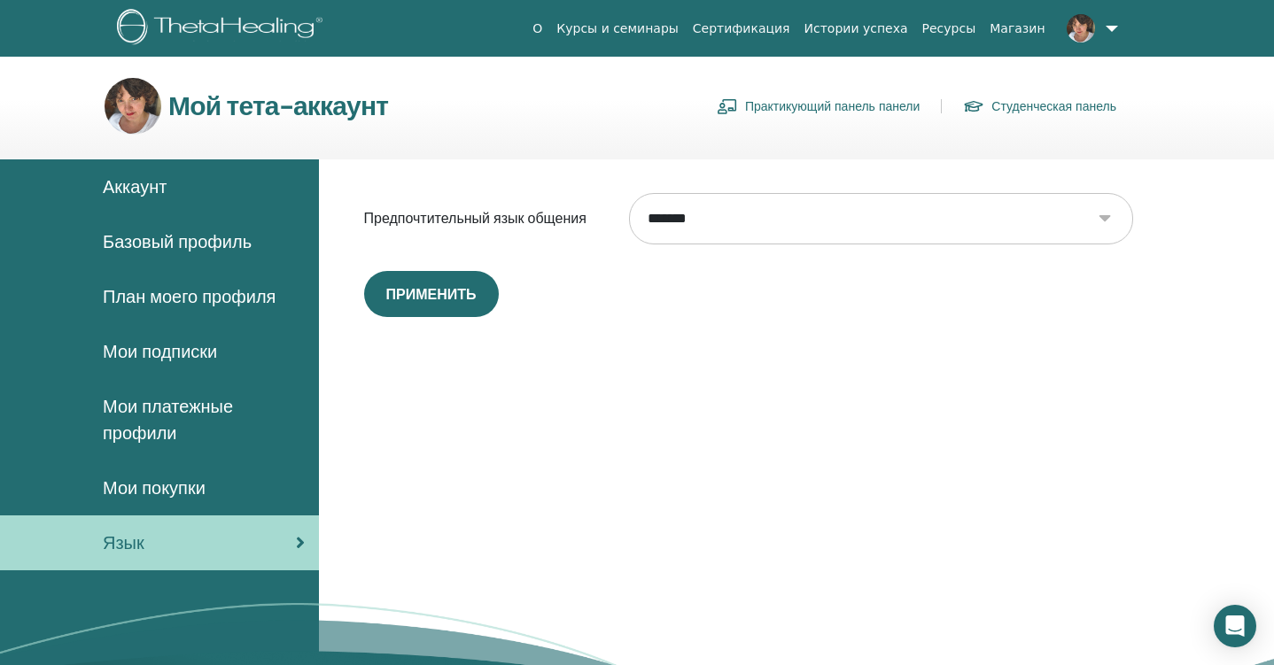
click at [138, 181] on span "Аккаунт" at bounding box center [135, 187] width 64 height 27
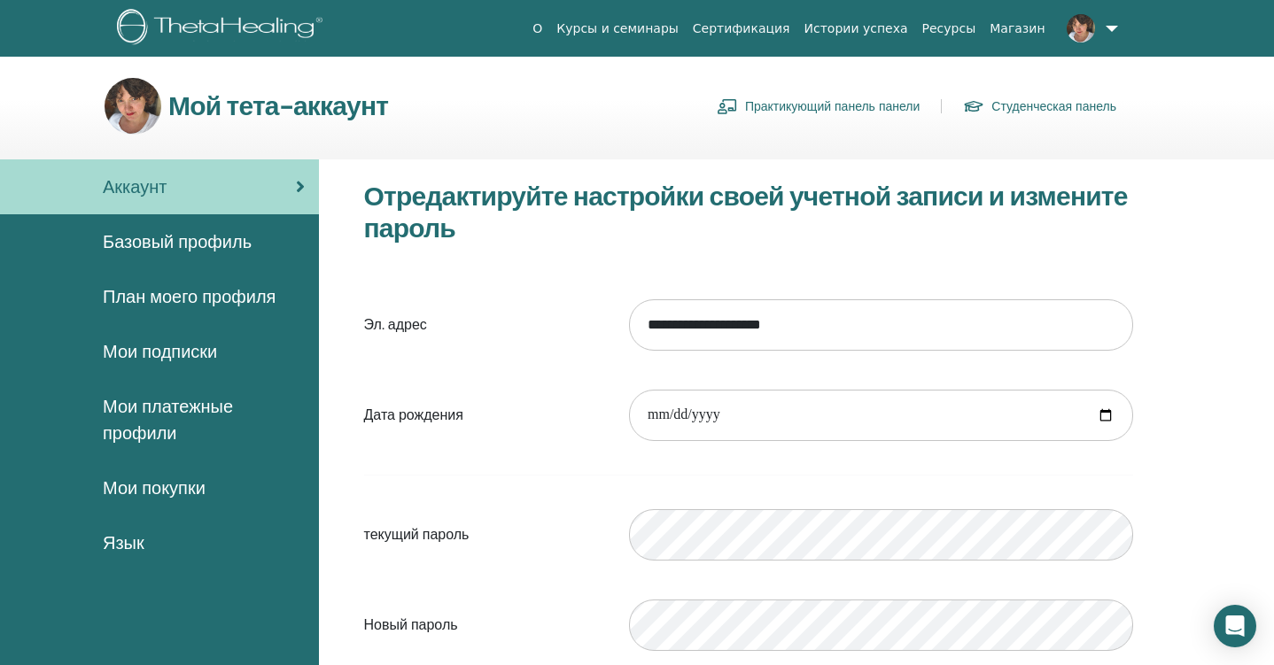
click at [789, 102] on link "Практикующий панель панели" at bounding box center [818, 106] width 203 height 28
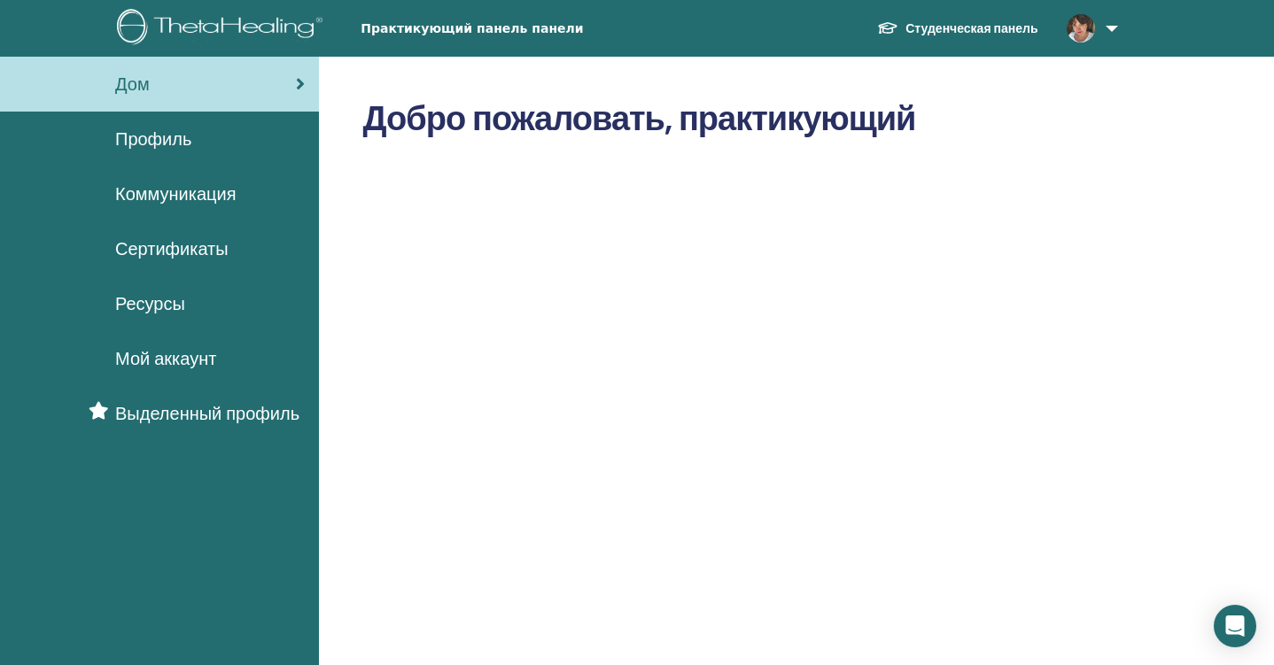
click at [193, 406] on span "Выделенный профиль" at bounding box center [207, 413] width 184 height 27
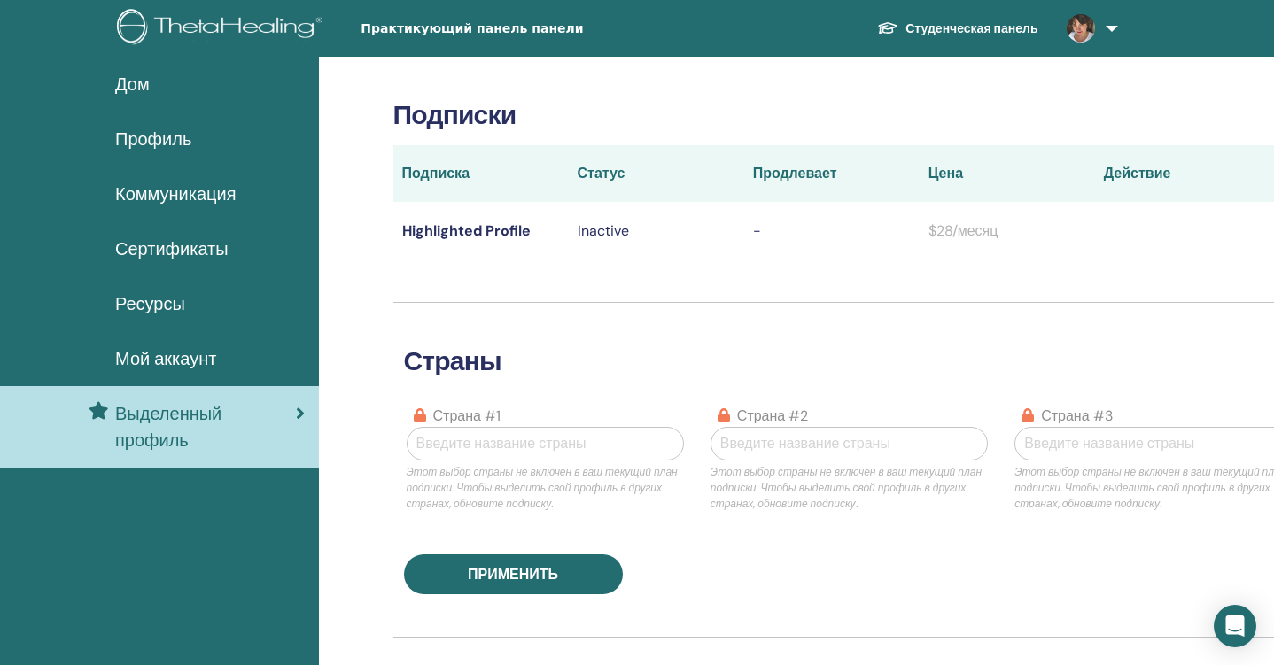
click at [173, 359] on span "Мой аккаунт" at bounding box center [165, 359] width 101 height 27
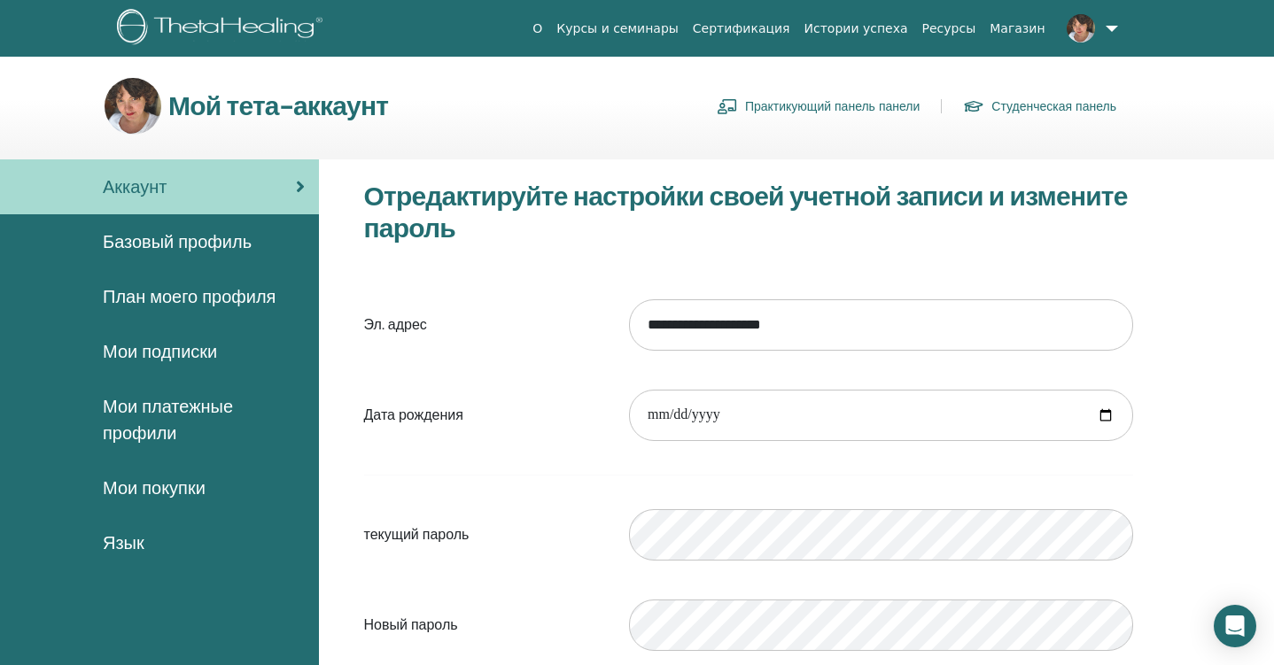
click at [796, 112] on link "Практикующий панель панели" at bounding box center [818, 106] width 203 height 28
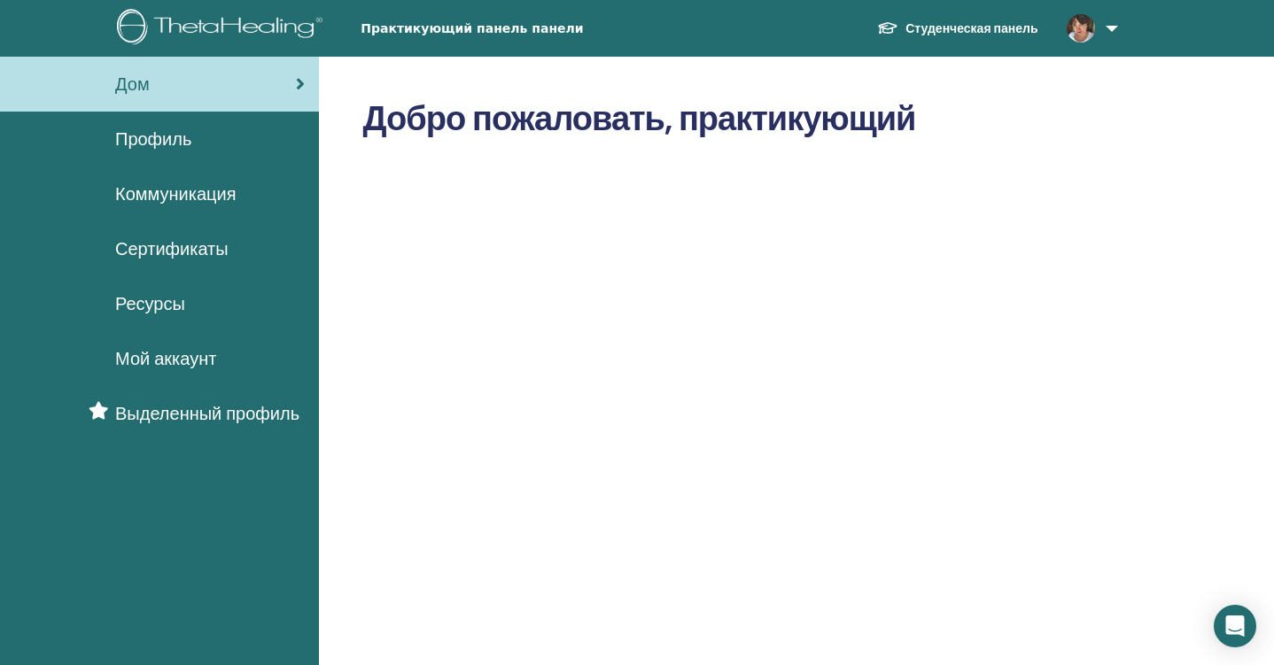
click at [164, 303] on span "Ресурсы" at bounding box center [150, 304] width 70 height 27
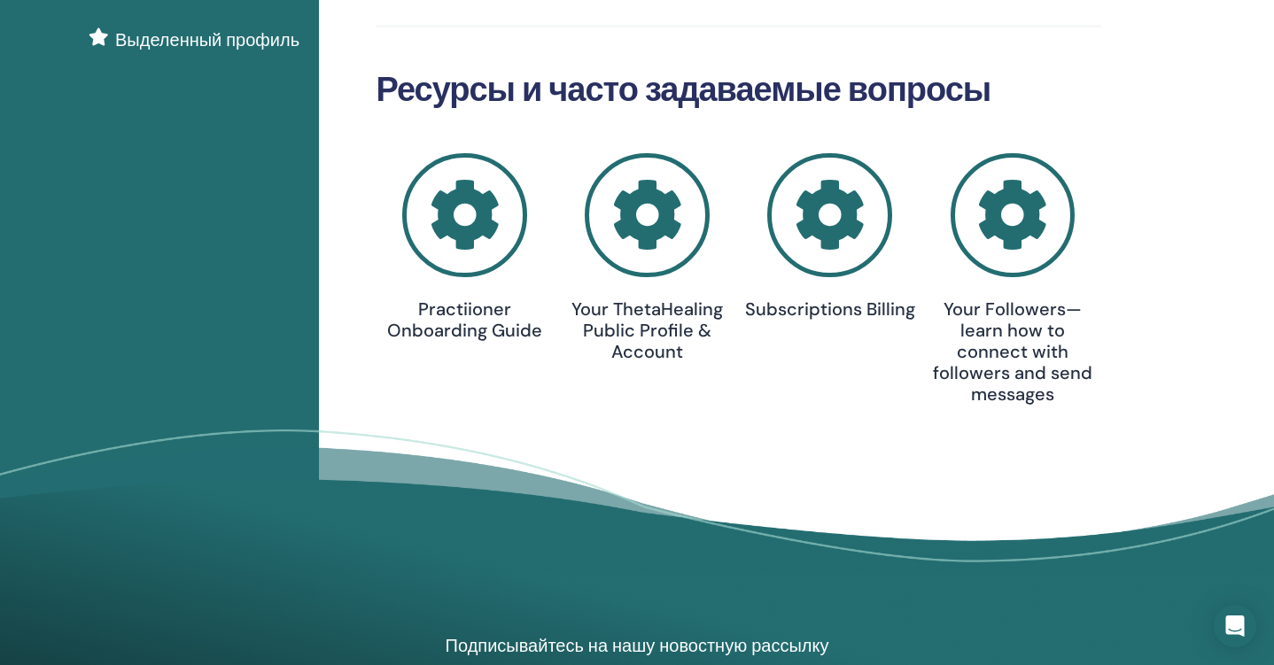
scroll to position [377, 0]
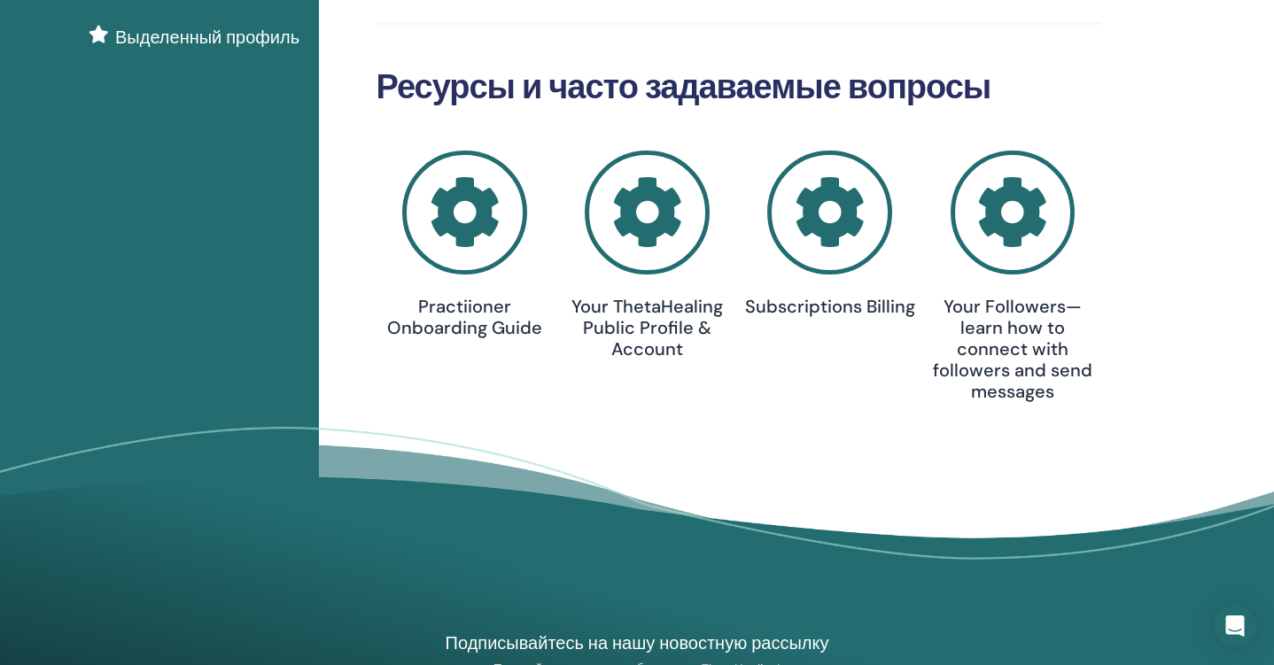
click at [633, 230] on icon at bounding box center [647, 213] width 125 height 125
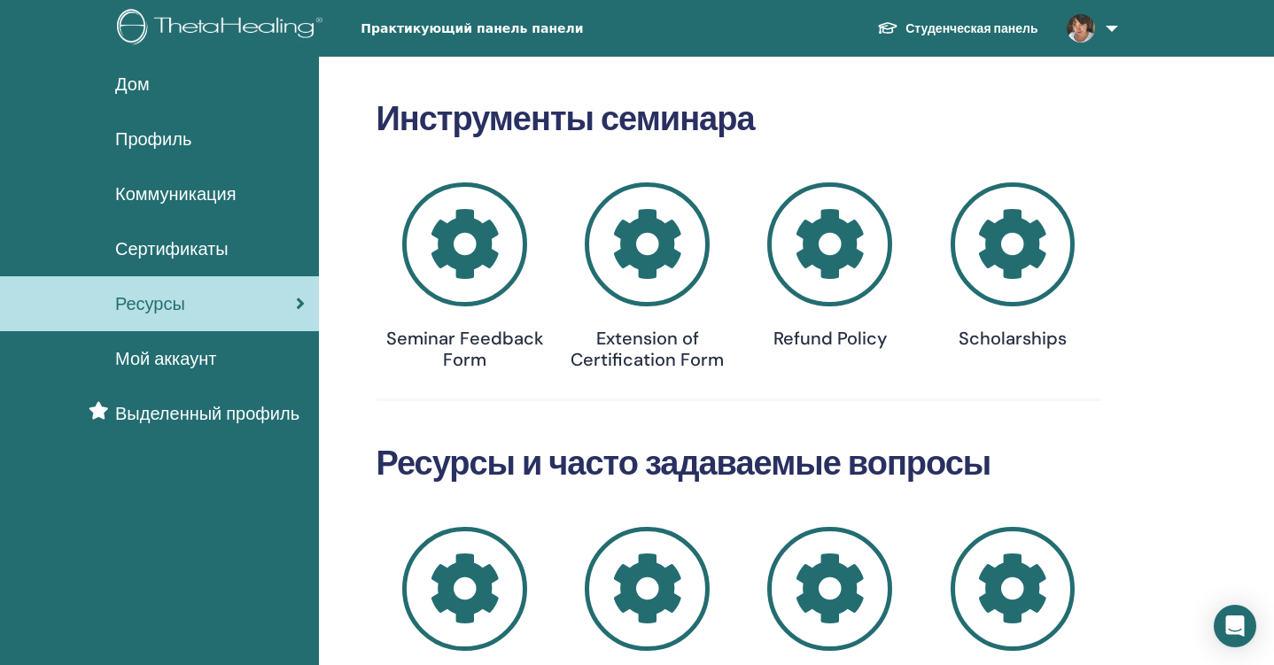
click at [167, 246] on span "Сертификаты" at bounding box center [171, 249] width 113 height 27
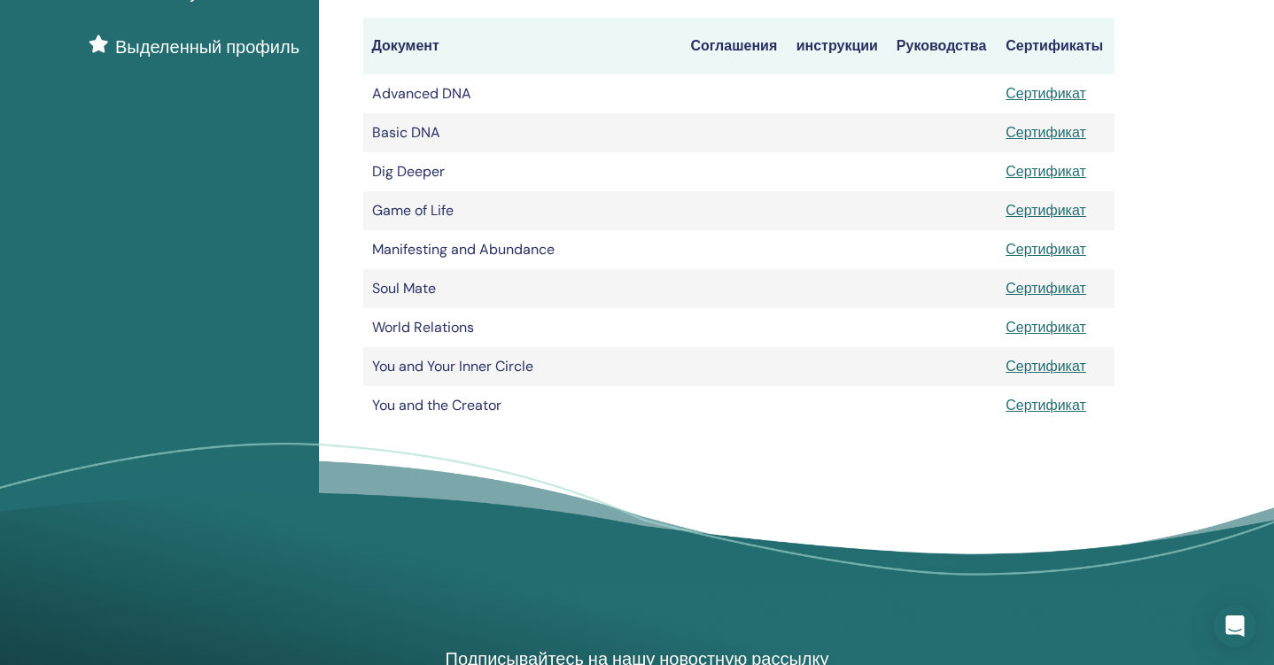
scroll to position [369, 0]
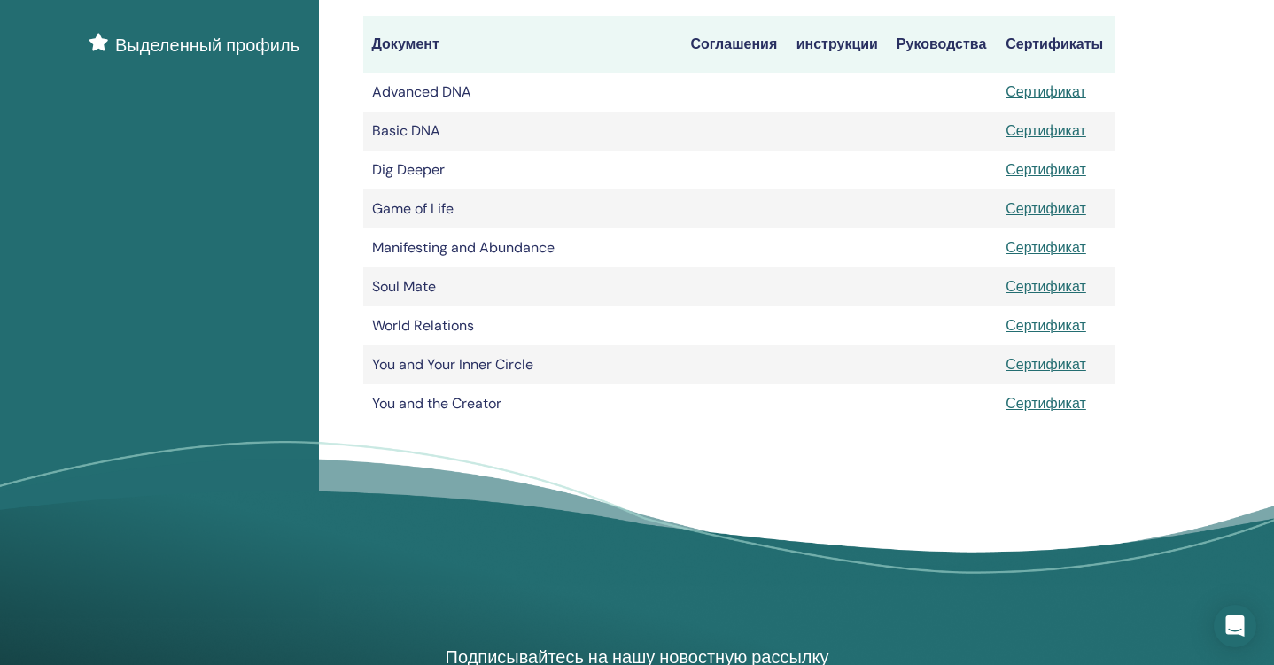
click at [403, 285] on td "Soul Mate" at bounding box center [522, 287] width 319 height 39
click at [395, 327] on td "World Relations" at bounding box center [522, 326] width 319 height 39
click at [453, 330] on td "World Relations" at bounding box center [522, 326] width 319 height 39
click at [460, 357] on td "You and Your Inner Circle" at bounding box center [522, 365] width 319 height 39
click at [414, 365] on td "You and Your Inner Circle" at bounding box center [522, 365] width 319 height 39
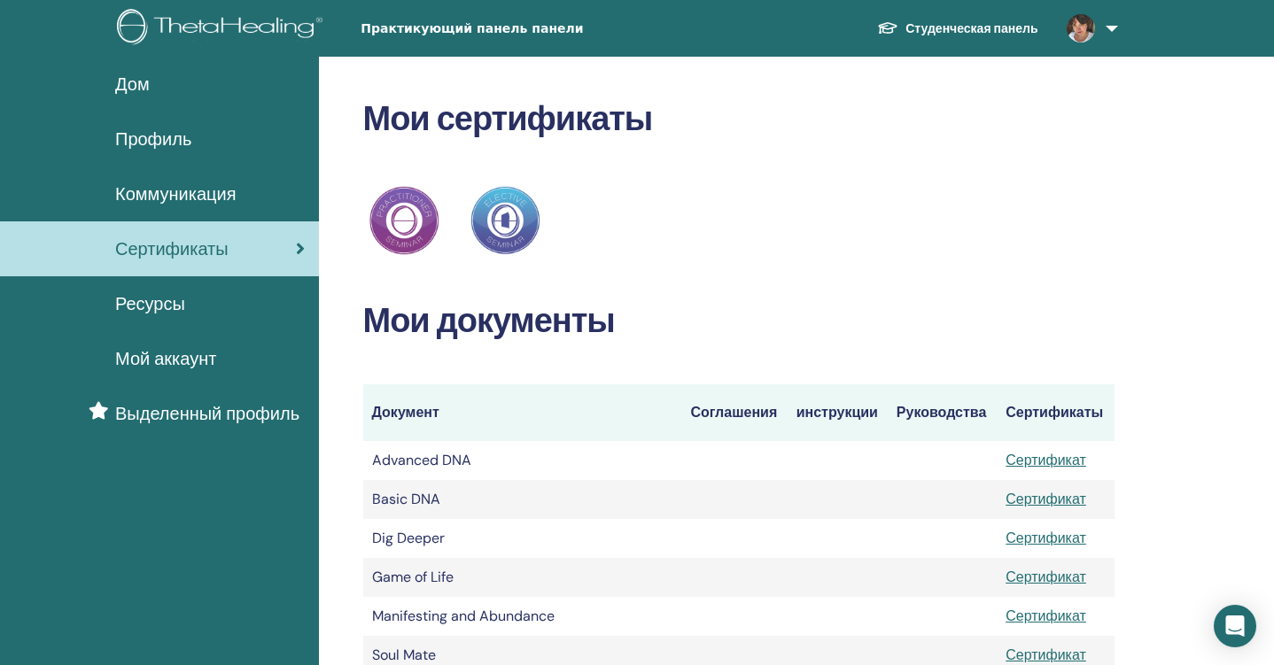
scroll to position [0, 0]
click at [184, 195] on span "Коммуникация" at bounding box center [175, 194] width 120 height 27
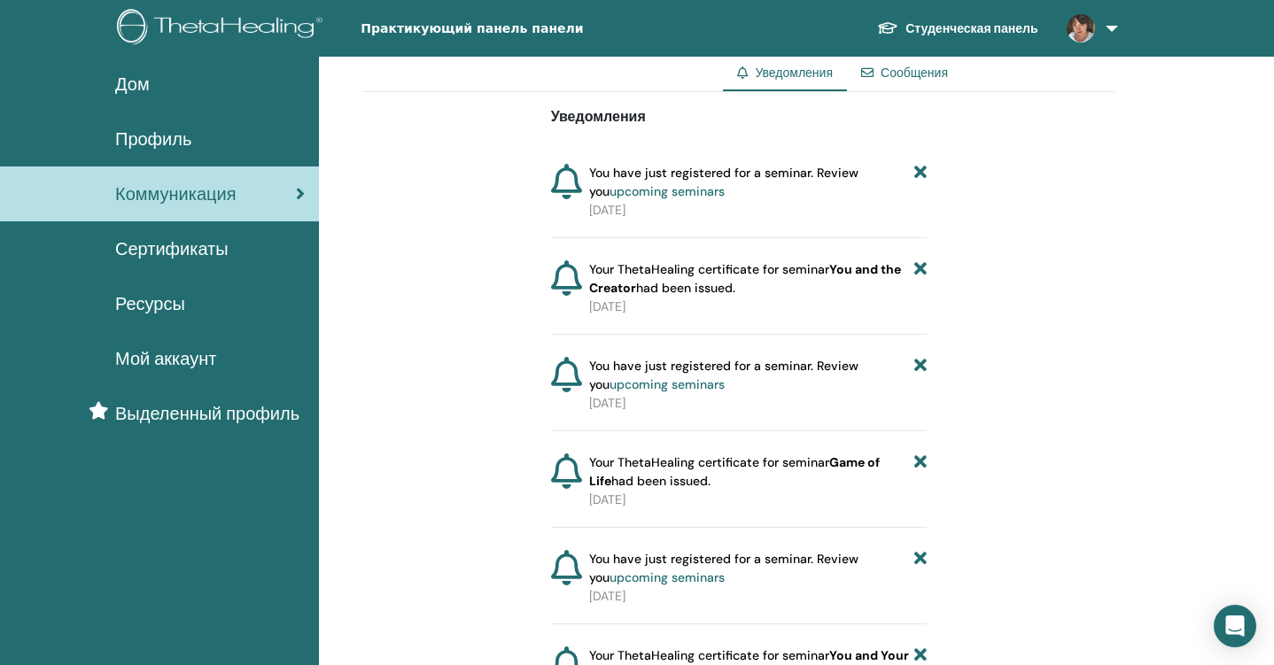
click at [159, 145] on span "Профиль" at bounding box center [153, 139] width 76 height 27
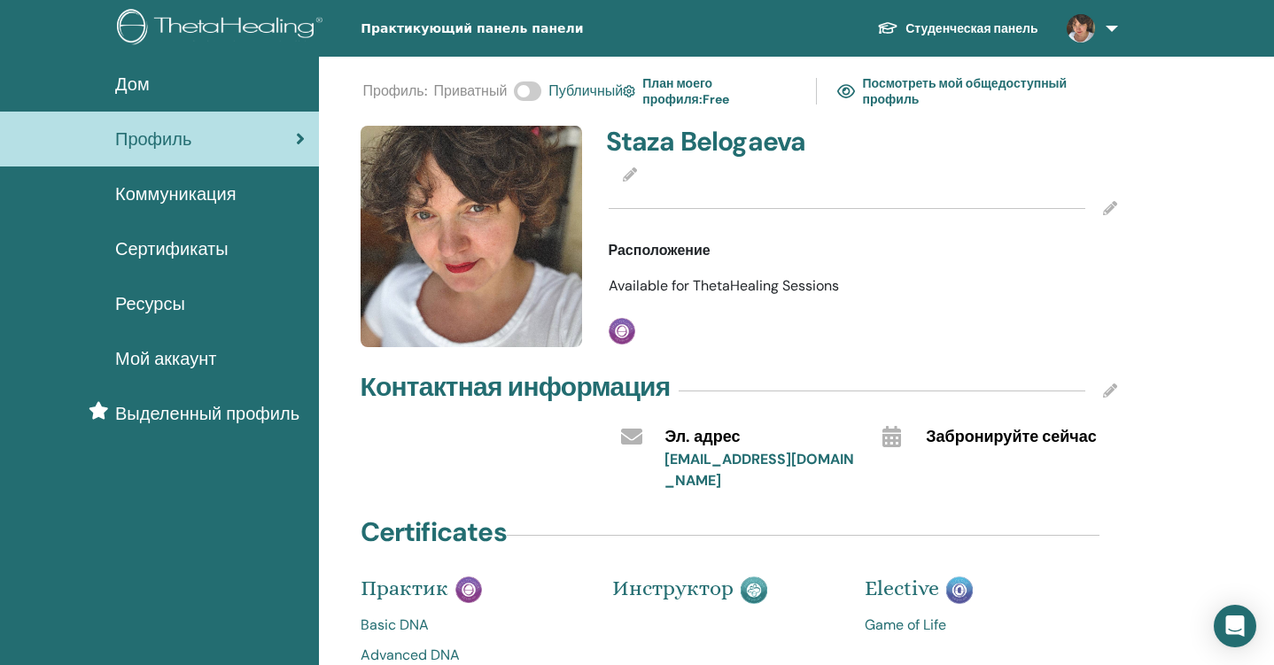
click at [1110, 210] on icon at bounding box center [1110, 208] width 14 height 14
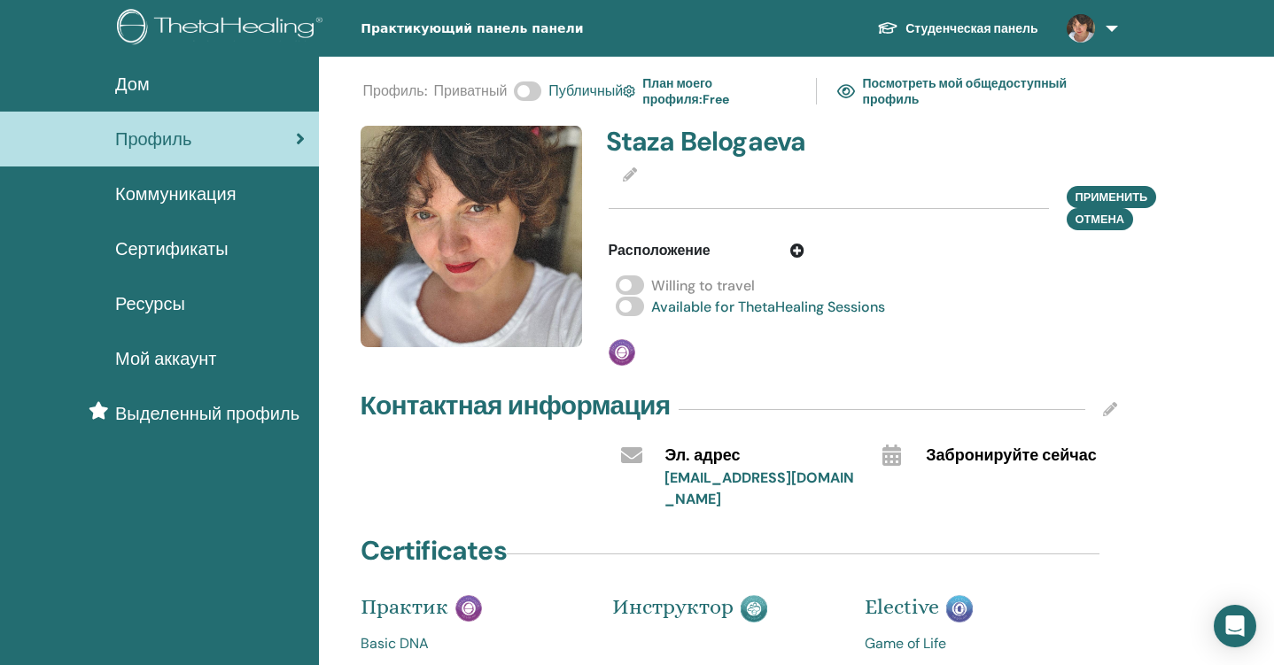
click at [633, 285] on span at bounding box center [630, 285] width 28 height 19
click at [798, 250] on icon at bounding box center [797, 251] width 14 height 14
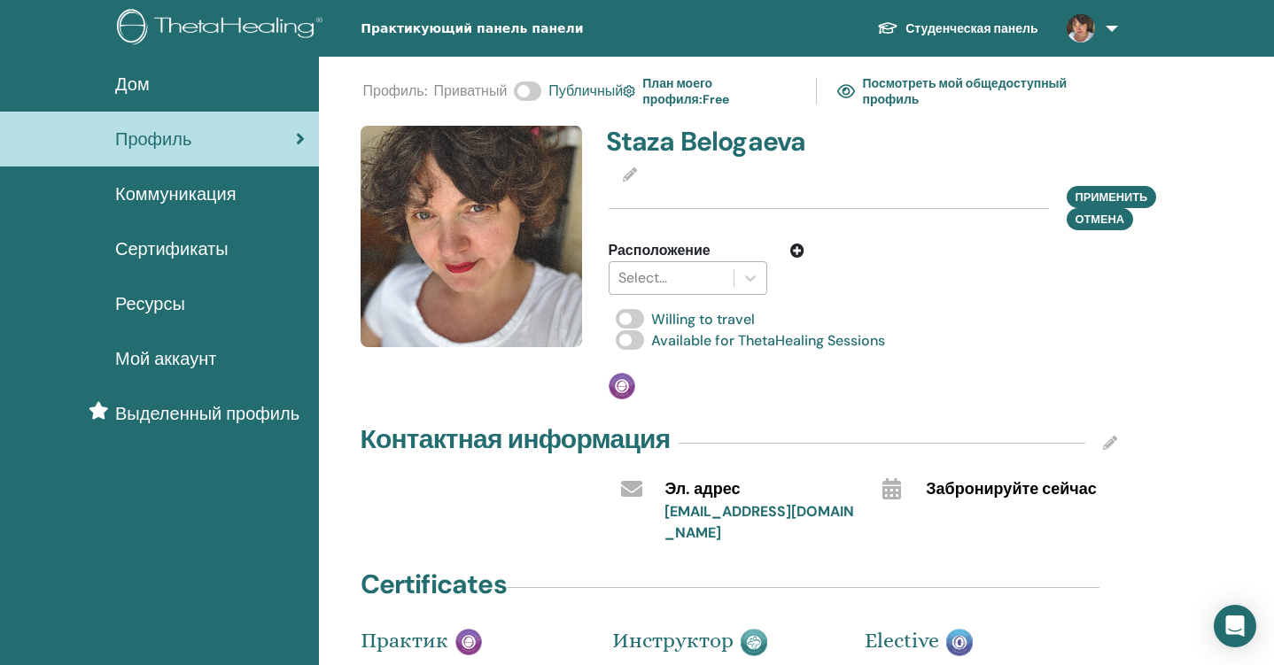
click at [683, 276] on div at bounding box center [671, 278] width 107 height 25
click at [827, 273] on div at bounding box center [929, 267] width 223 height 55
click at [677, 383] on div "Practitioner" at bounding box center [736, 386] width 254 height 27
click at [1111, 196] on span "Применить" at bounding box center [1111, 197] width 73 height 19
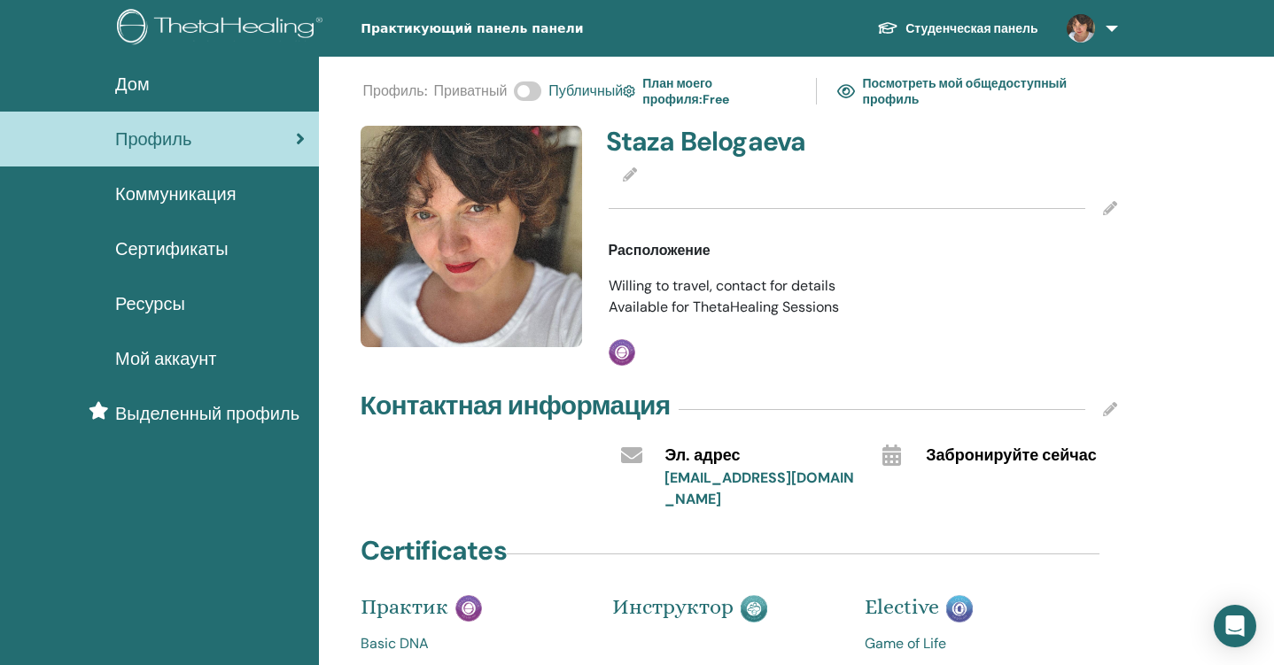
click at [791, 320] on div "Staza Belogaeva Расположение Willing to travel, contact for details Available f…" at bounding box center [863, 246] width 531 height 240
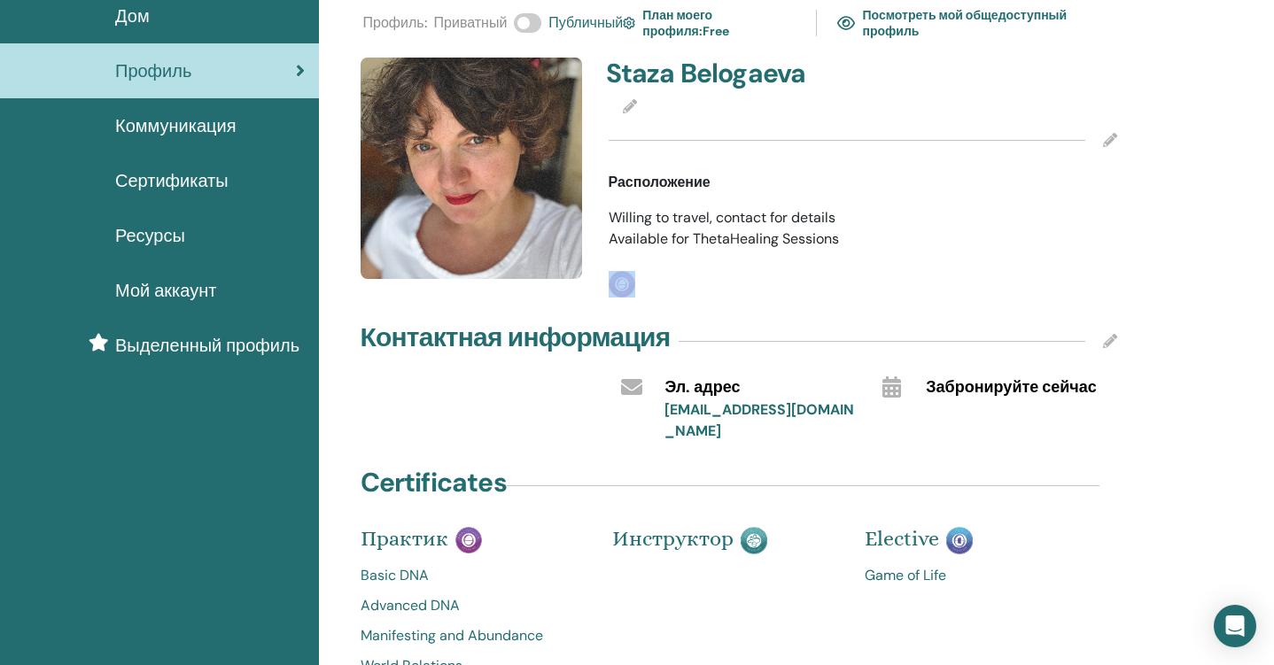
scroll to position [88, 0]
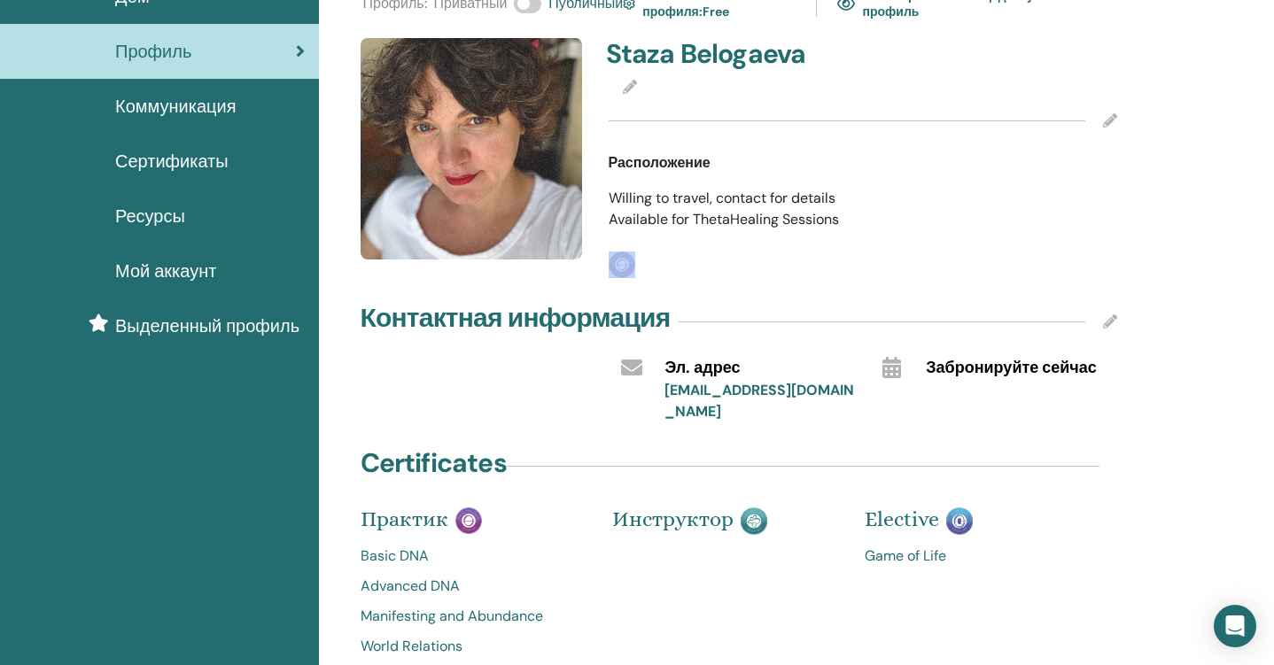
click at [695, 298] on div "Профиль : Приватный Публичный План моего профиля : Free Посмотреть мой общедост…" at bounding box center [739, 385] width 752 height 804
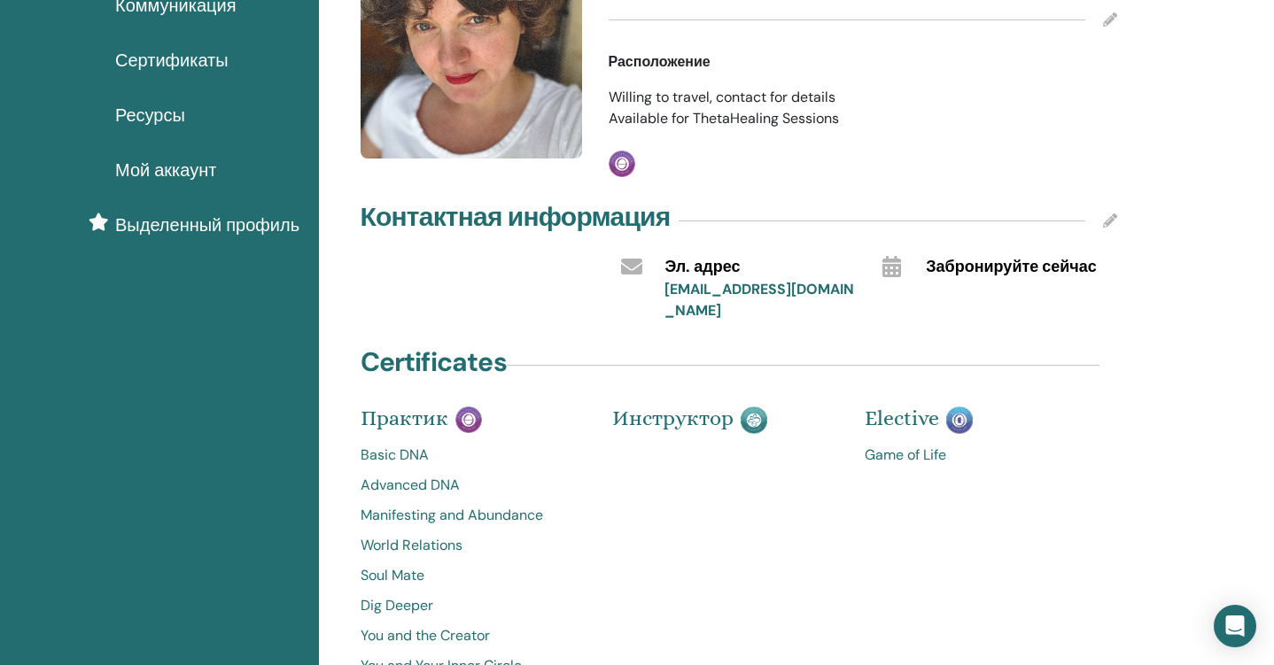
scroll to position [202, 0]
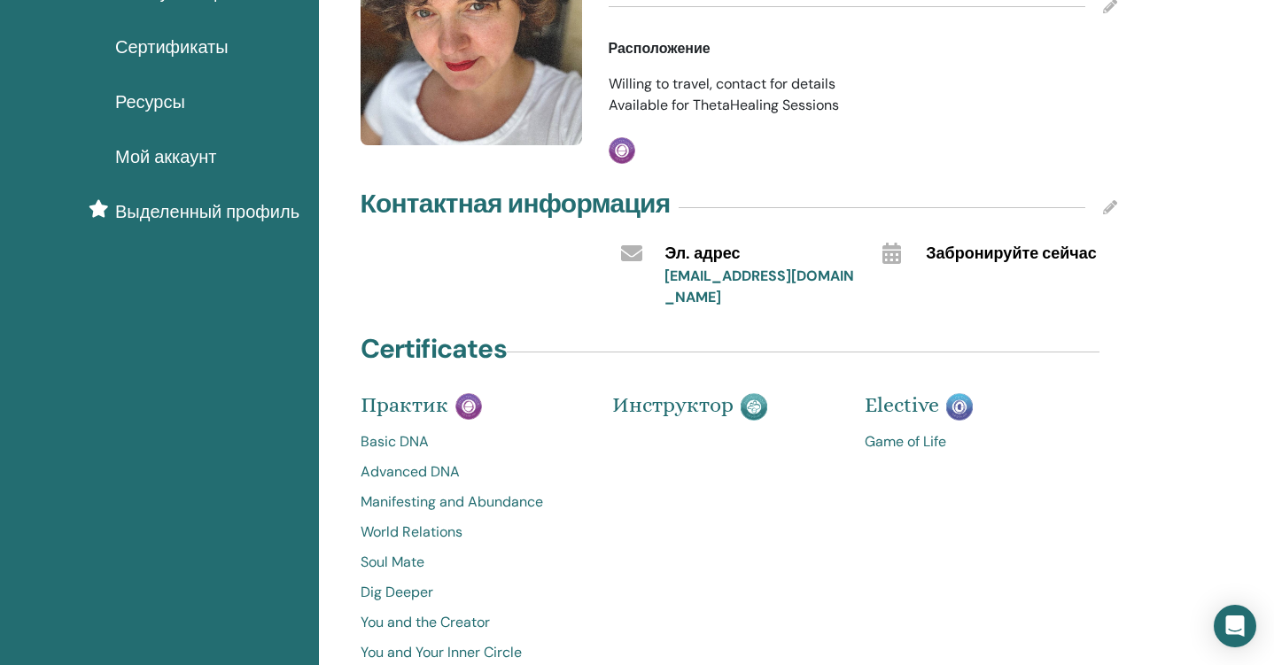
click at [1111, 206] on icon at bounding box center [1110, 207] width 14 height 14
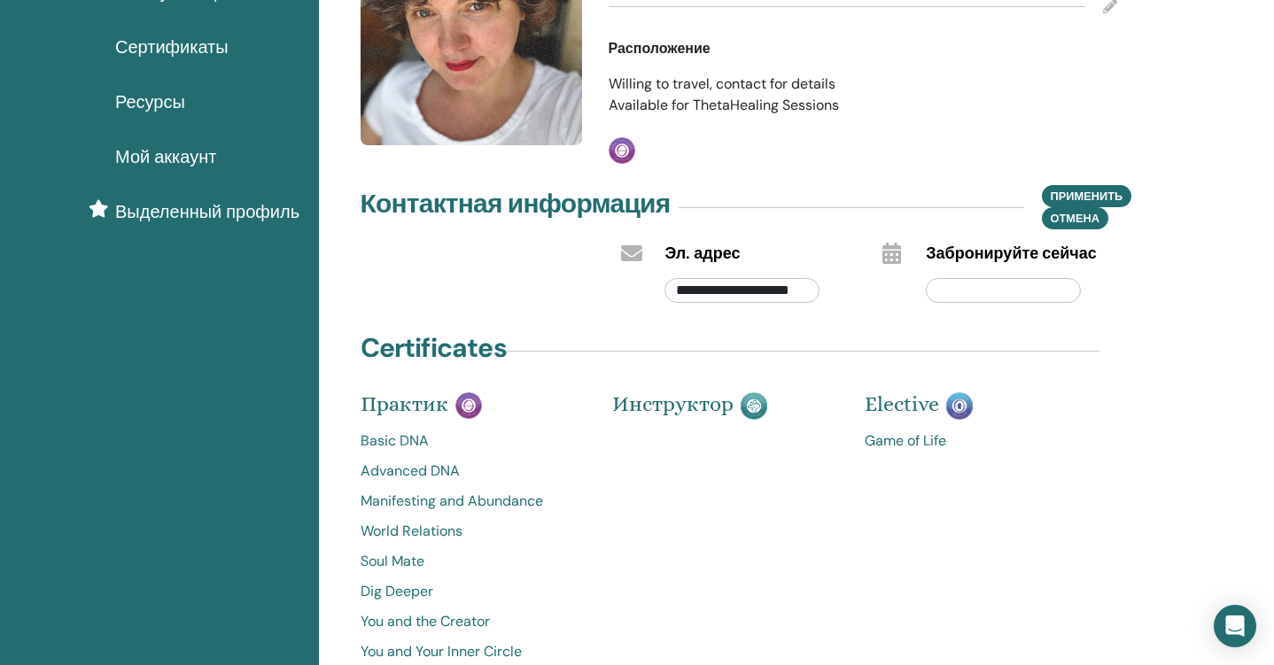
click at [961, 280] on input "text" at bounding box center [1003, 290] width 155 height 25
click at [897, 252] on icon at bounding box center [891, 253] width 19 height 21
click at [859, 322] on div "**********" at bounding box center [739, 270] width 752 height 803
click at [1078, 193] on span "Применить" at bounding box center [1087, 196] width 73 height 19
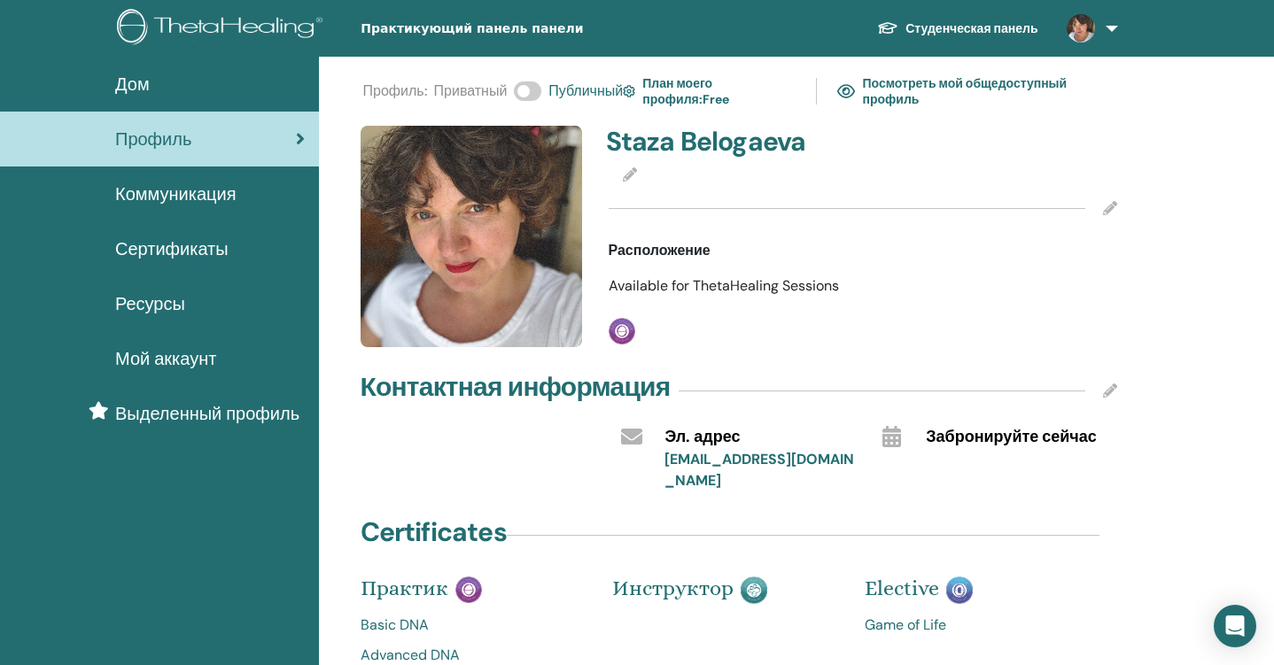
scroll to position [0, 0]
click at [1109, 206] on icon at bounding box center [1110, 208] width 14 height 14
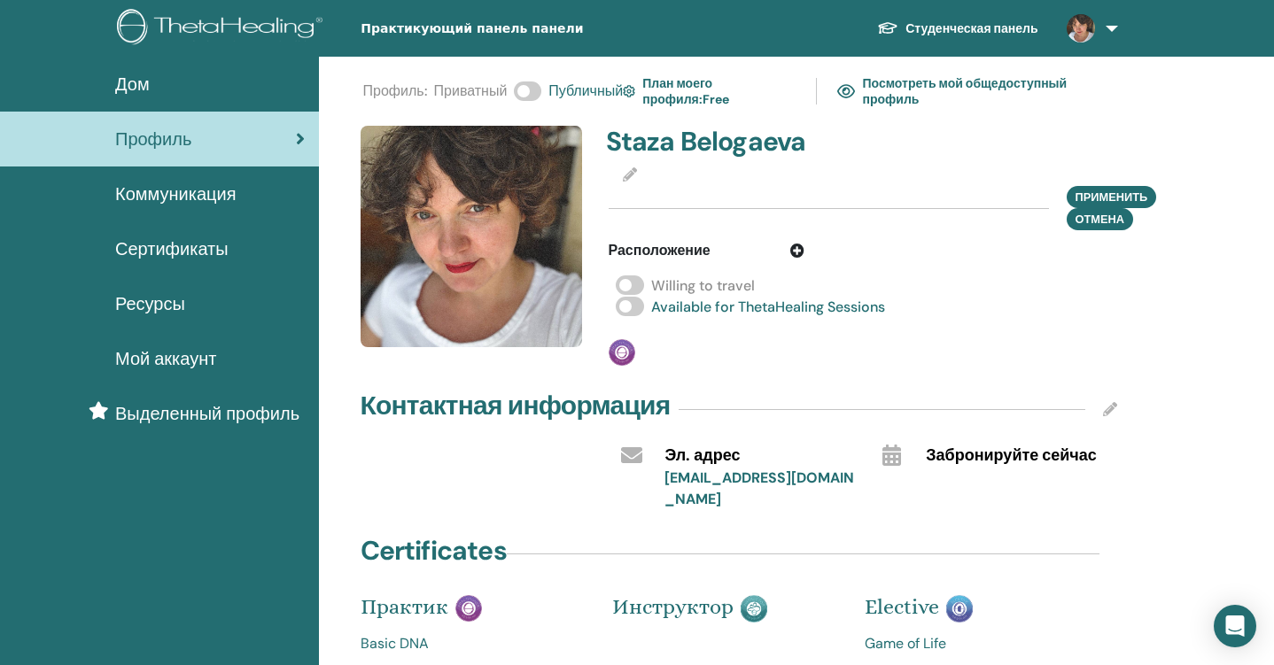
click at [633, 287] on span at bounding box center [630, 285] width 28 height 19
click at [1122, 193] on span "Применить" at bounding box center [1111, 197] width 73 height 19
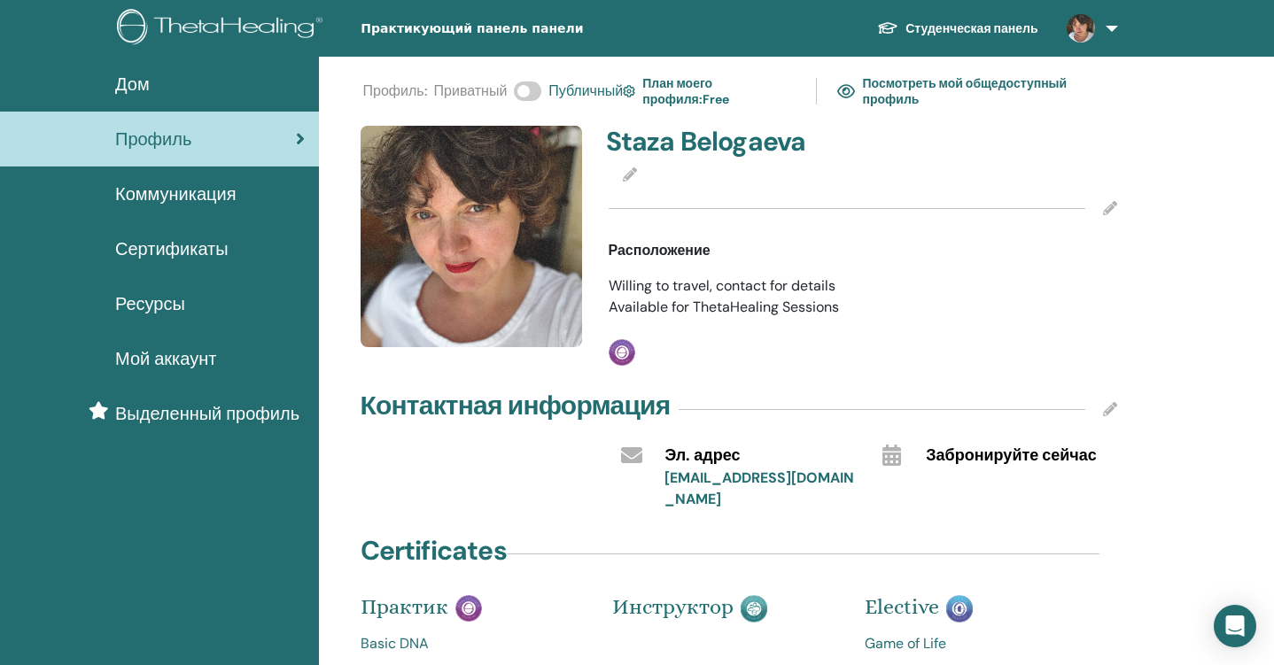
click at [633, 169] on icon at bounding box center [630, 174] width 14 height 14
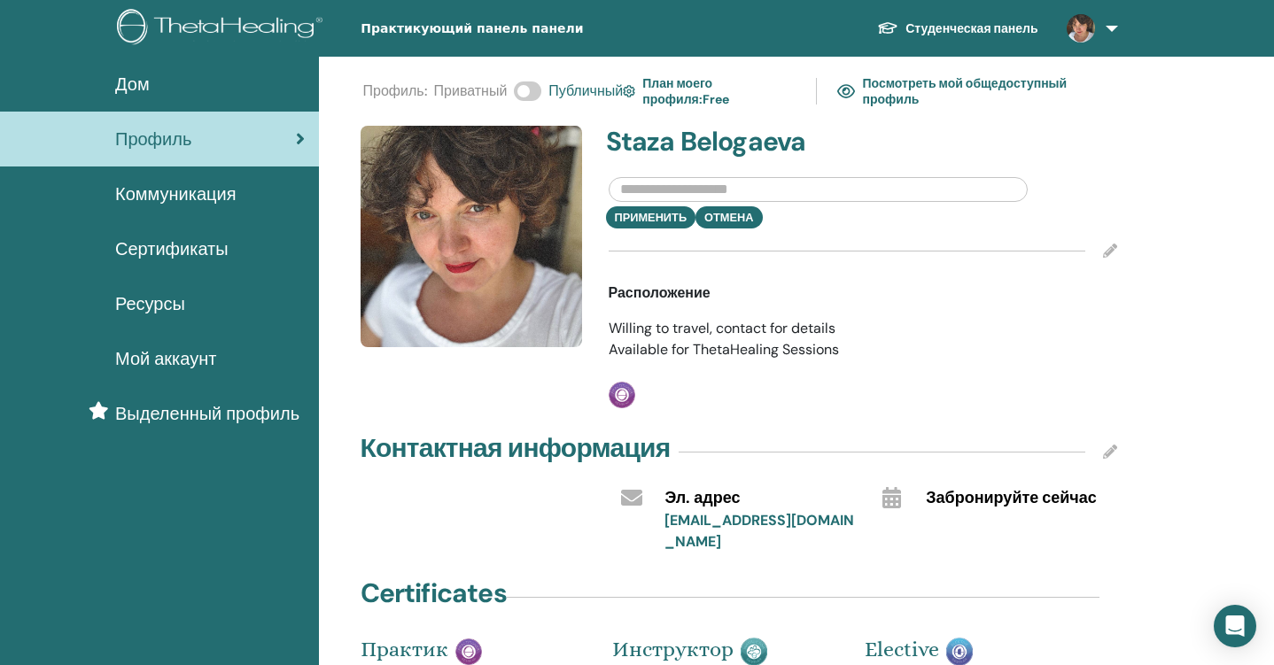
click at [639, 190] on input "text" at bounding box center [819, 189] width 420 height 25
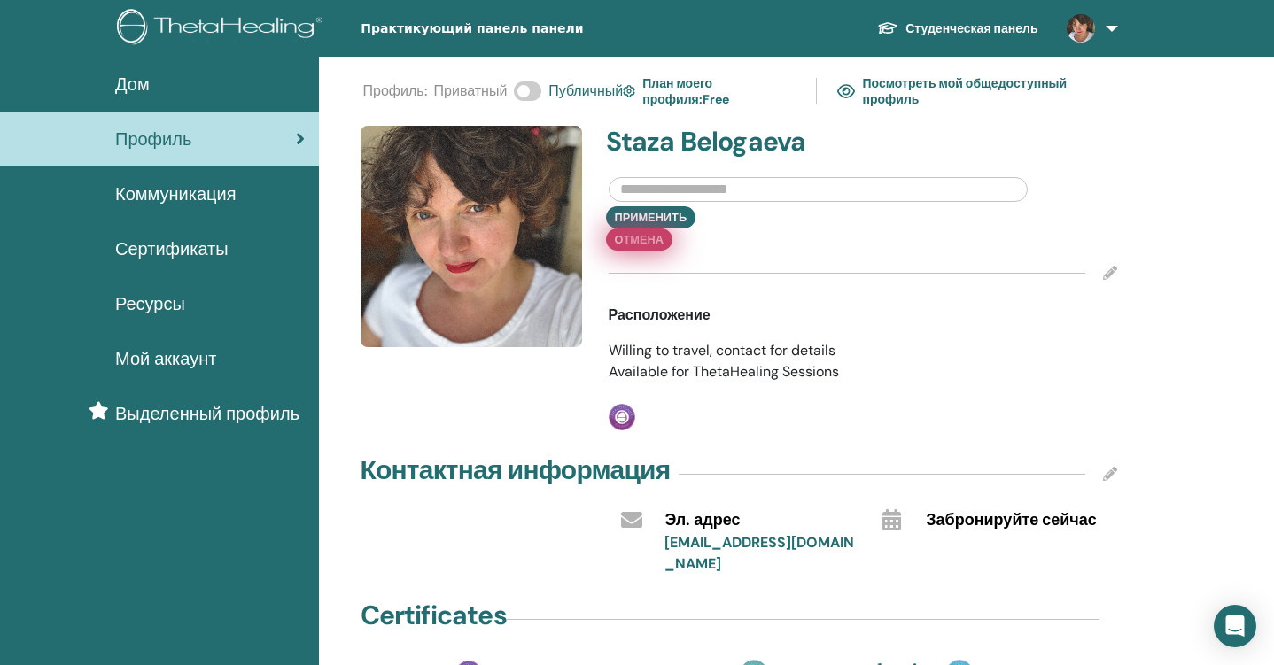
click at [648, 238] on button "Отмена" at bounding box center [639, 240] width 66 height 22
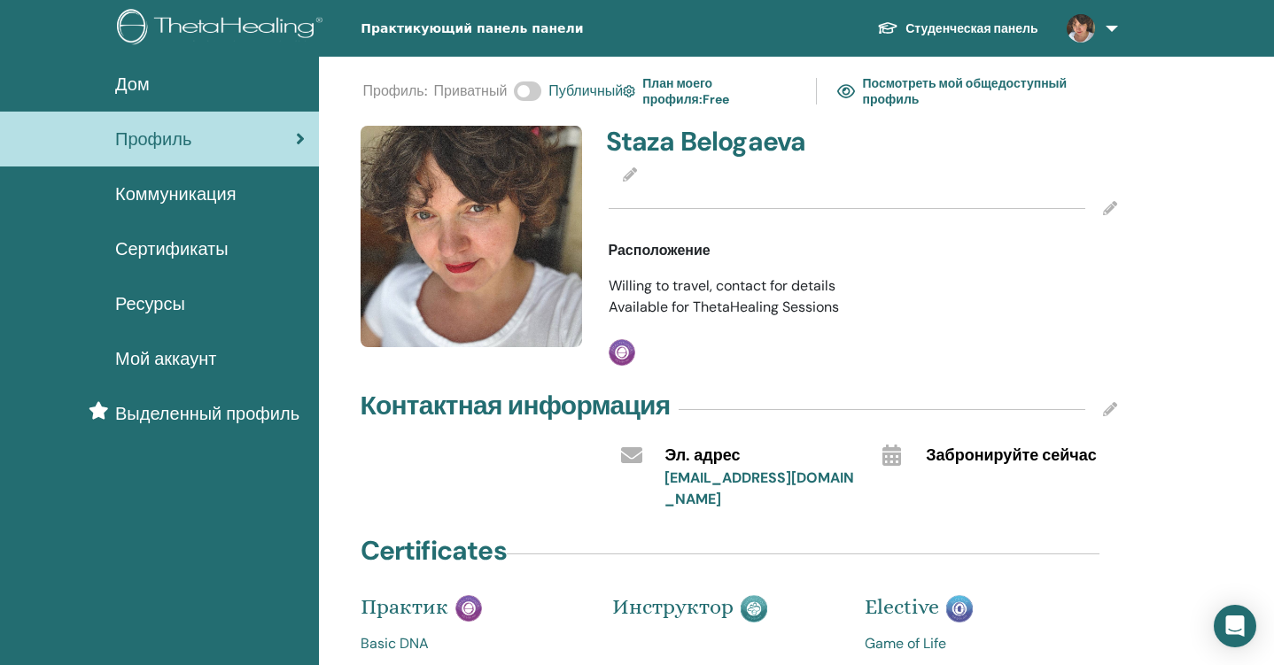
click at [893, 90] on link "Посмотреть мой общедоступный профиль" at bounding box center [975, 91] width 277 height 41
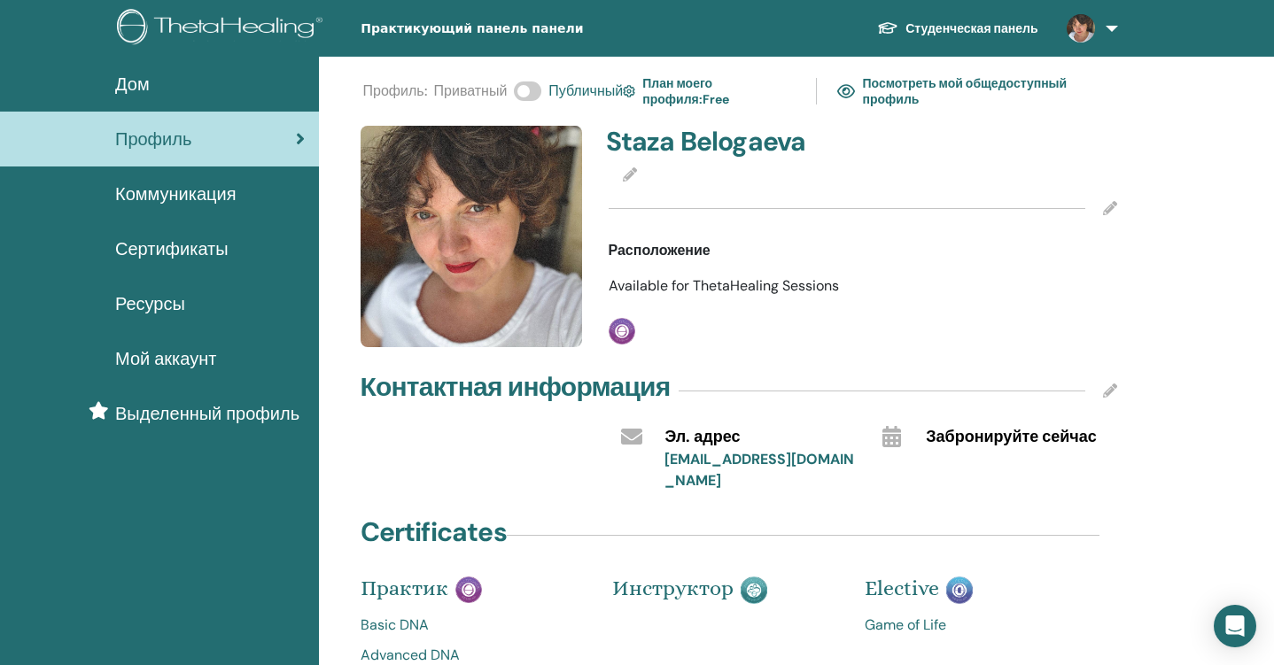
click at [631, 173] on icon at bounding box center [630, 174] width 14 height 14
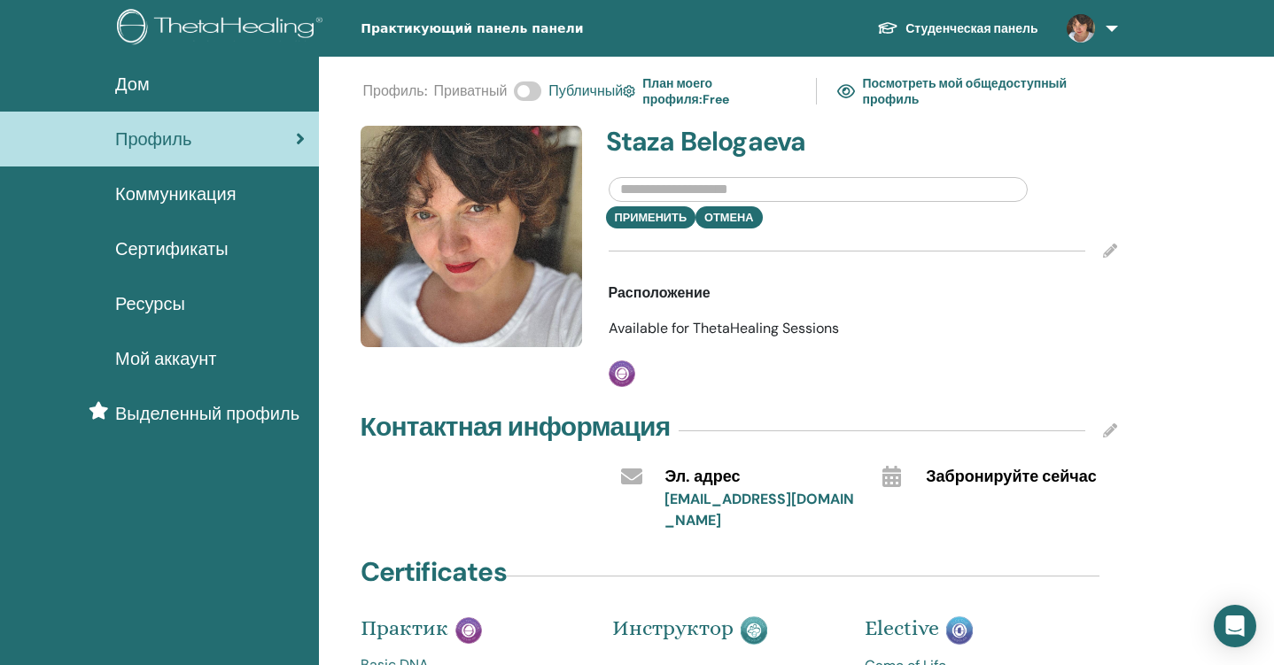
click at [647, 185] on input "text" at bounding box center [819, 189] width 420 height 25
click at [653, 193] on input "text" at bounding box center [819, 189] width 420 height 25
